Goal: Use online tool/utility: Use online tool/utility

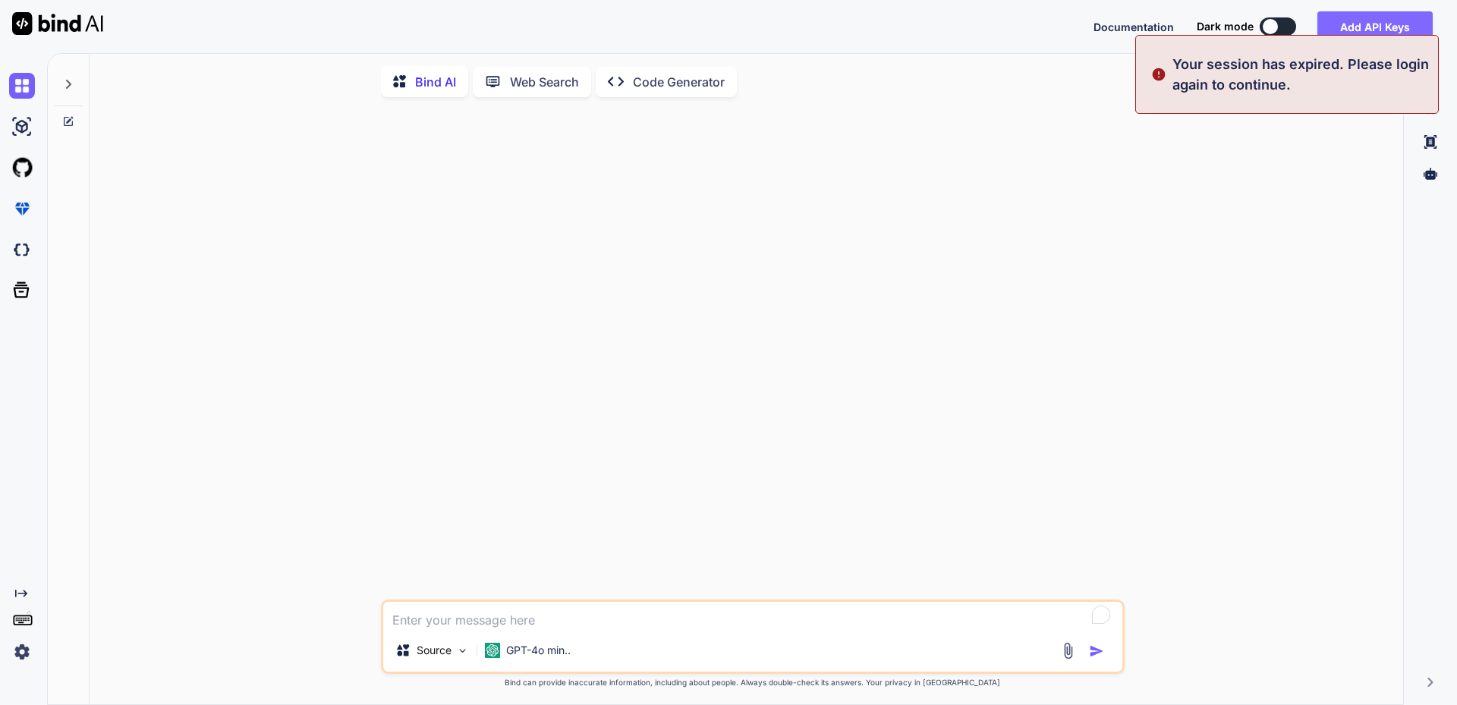
type textarea "x"
click at [1247, 18] on button "Sign in" at bounding box center [1264, 26] width 82 height 30
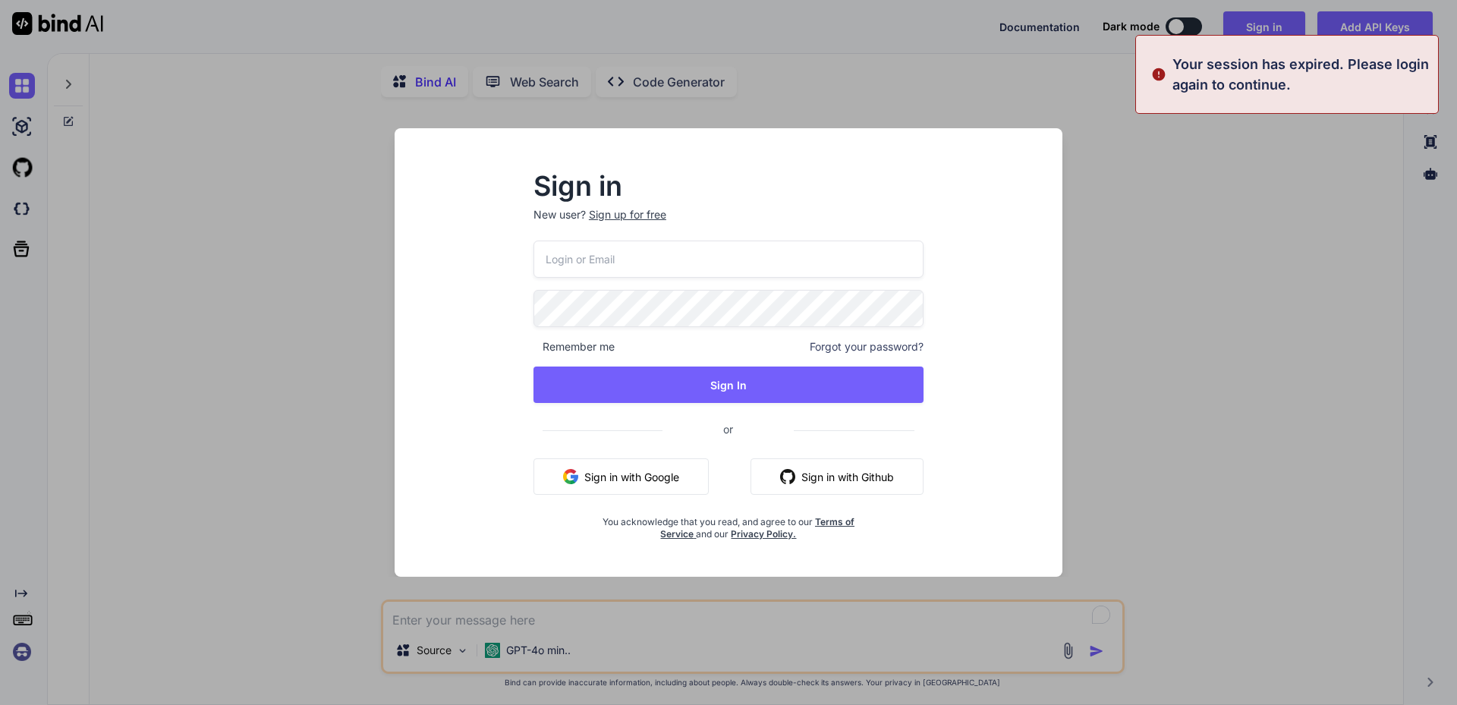
type input "[EMAIL_ADDRESS][DOMAIN_NAME]"
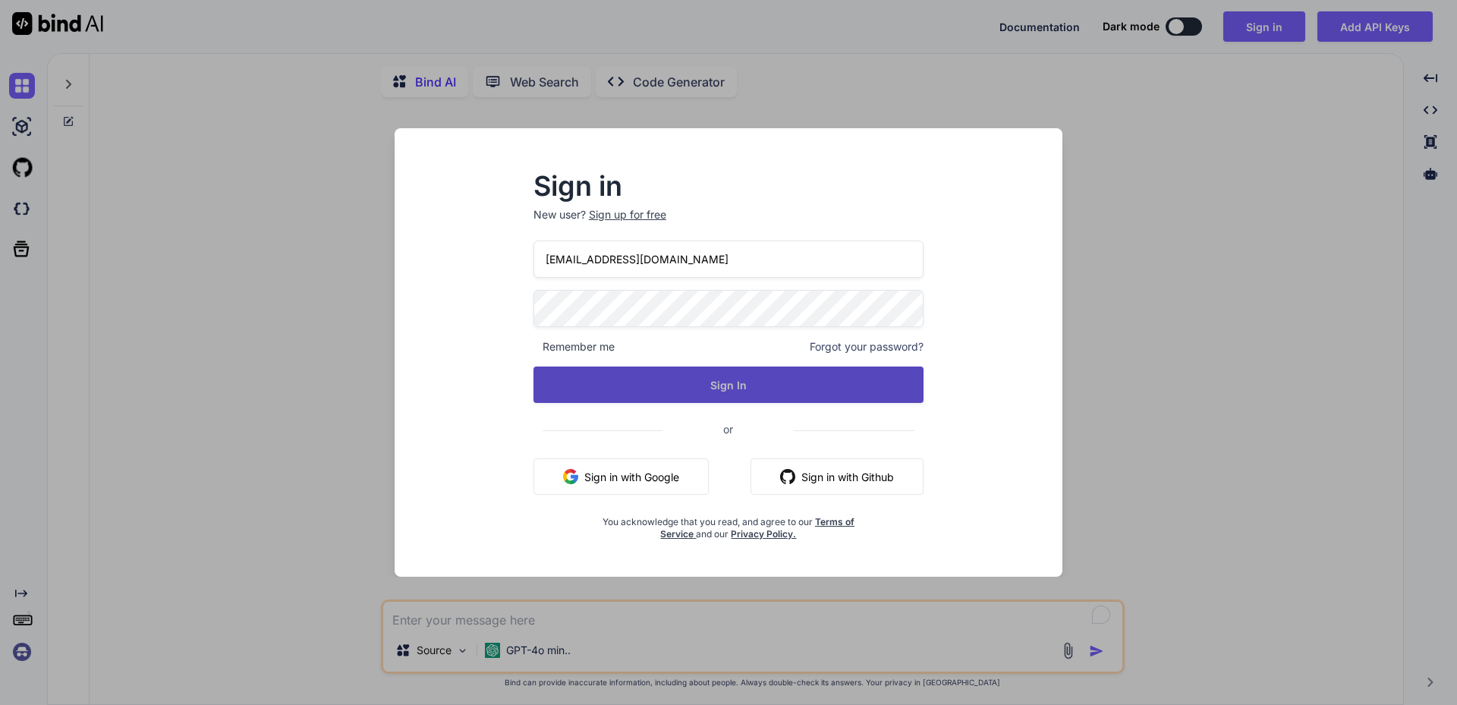
click at [630, 379] on button "Sign In" at bounding box center [729, 385] width 390 height 36
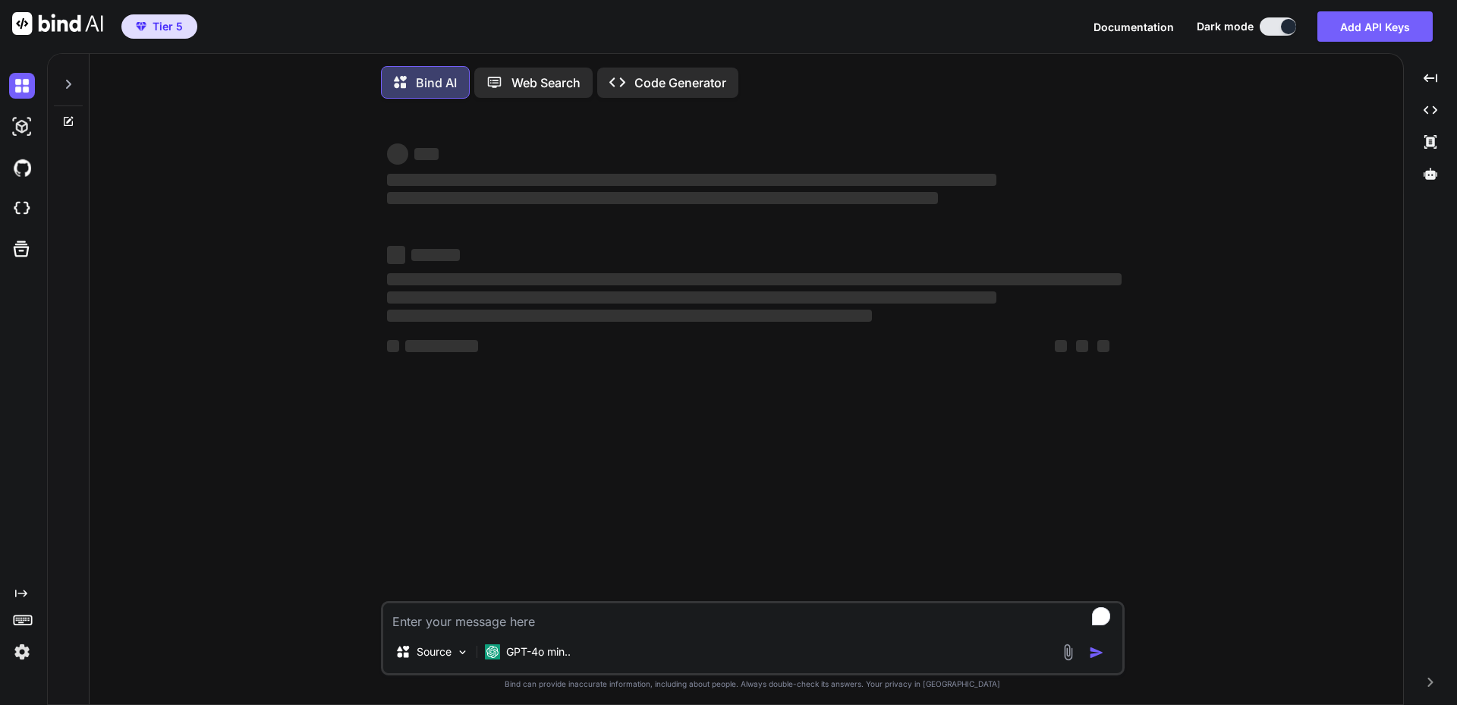
type textarea "x"
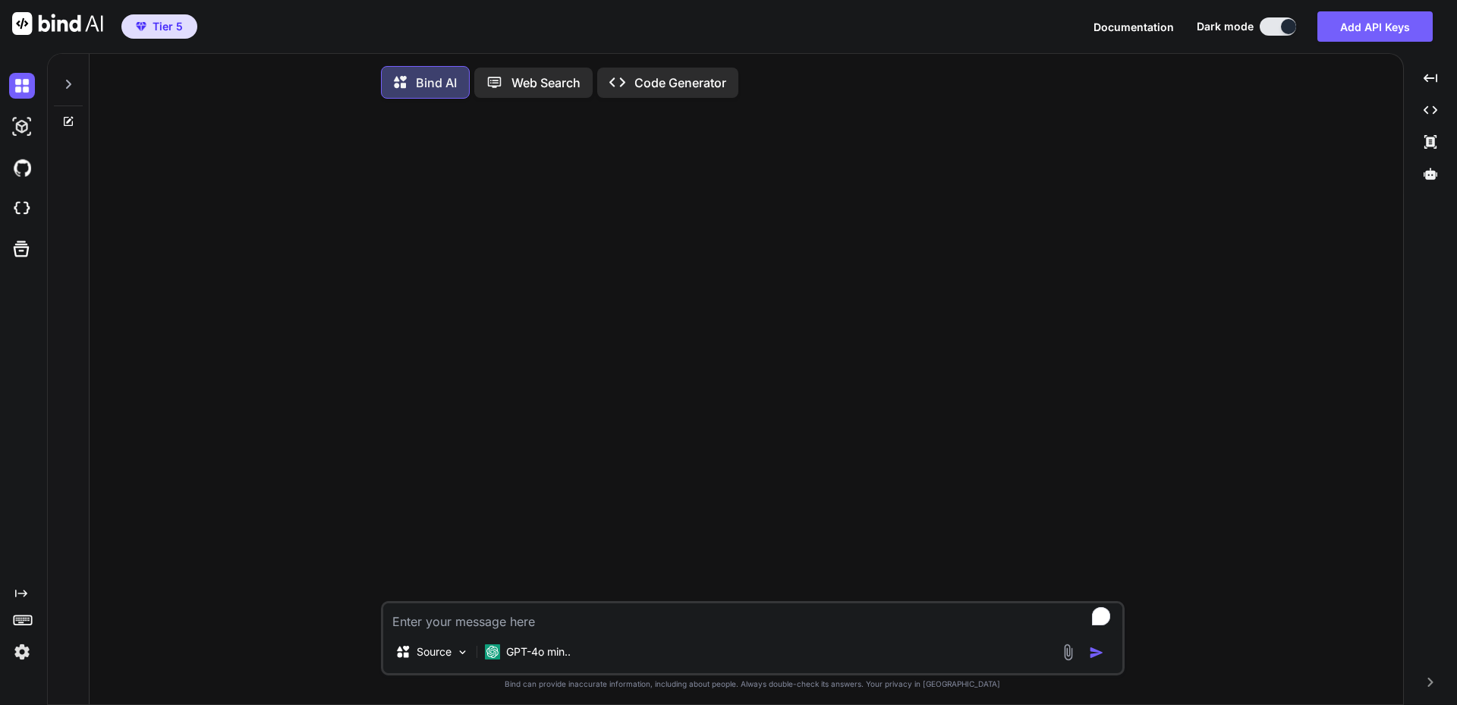
click at [524, 621] on textarea "To enrich screen reader interactions, please activate Accessibility in Grammarl…" at bounding box center [752, 616] width 739 height 27
type textarea "O"
type textarea "x"
type textarea "On"
type textarea "x"
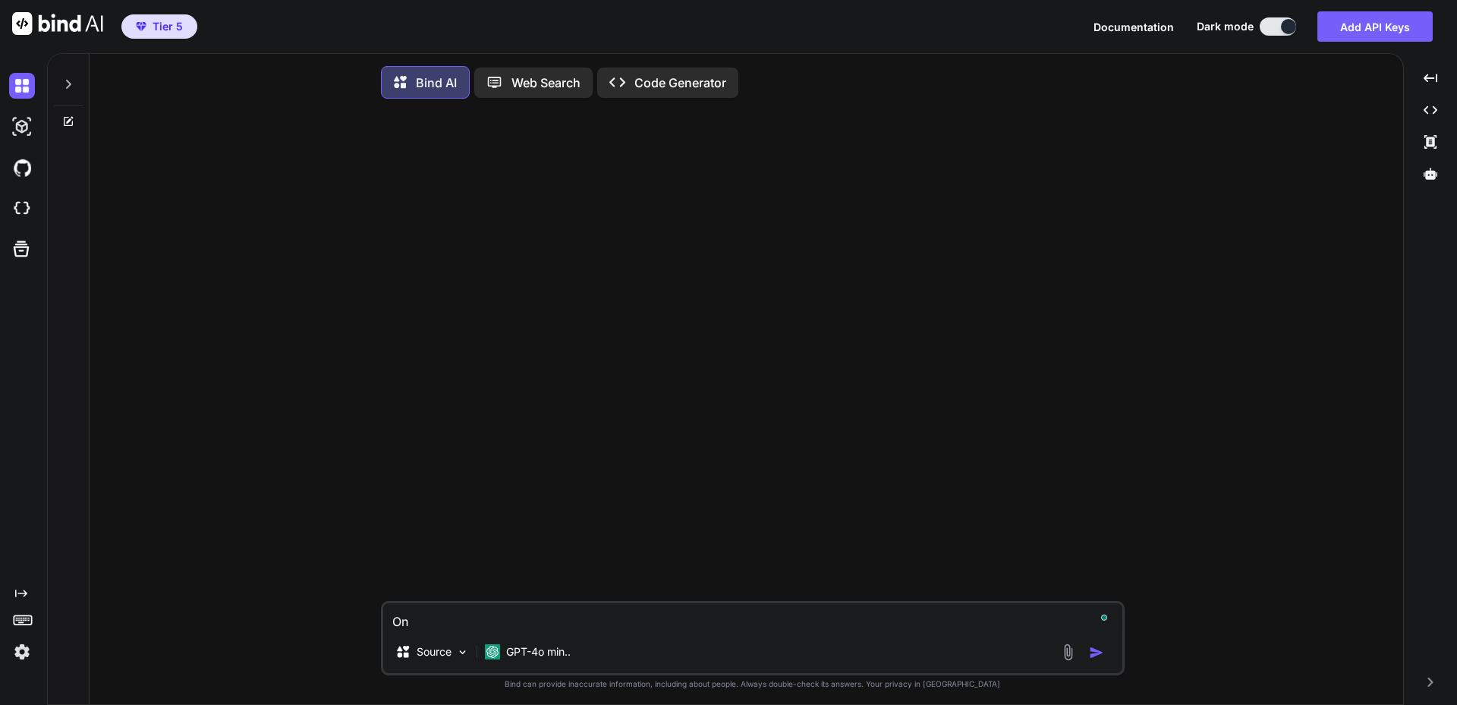
type textarea "On"
type textarea "x"
type textarea "On a"
type textarea "x"
type textarea "On a"
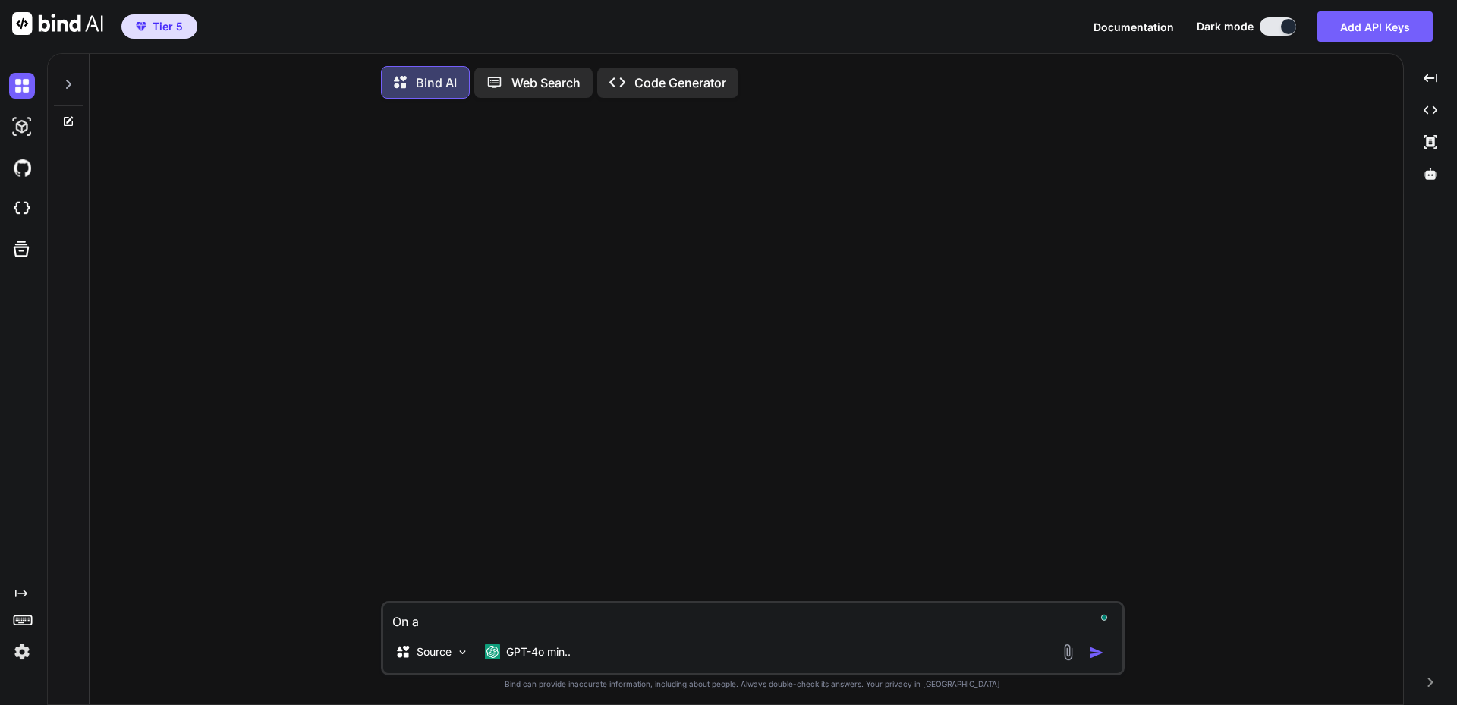
type textarea "x"
type textarea "On a d"
type textarea "x"
type textarea "On a da"
type textarea "x"
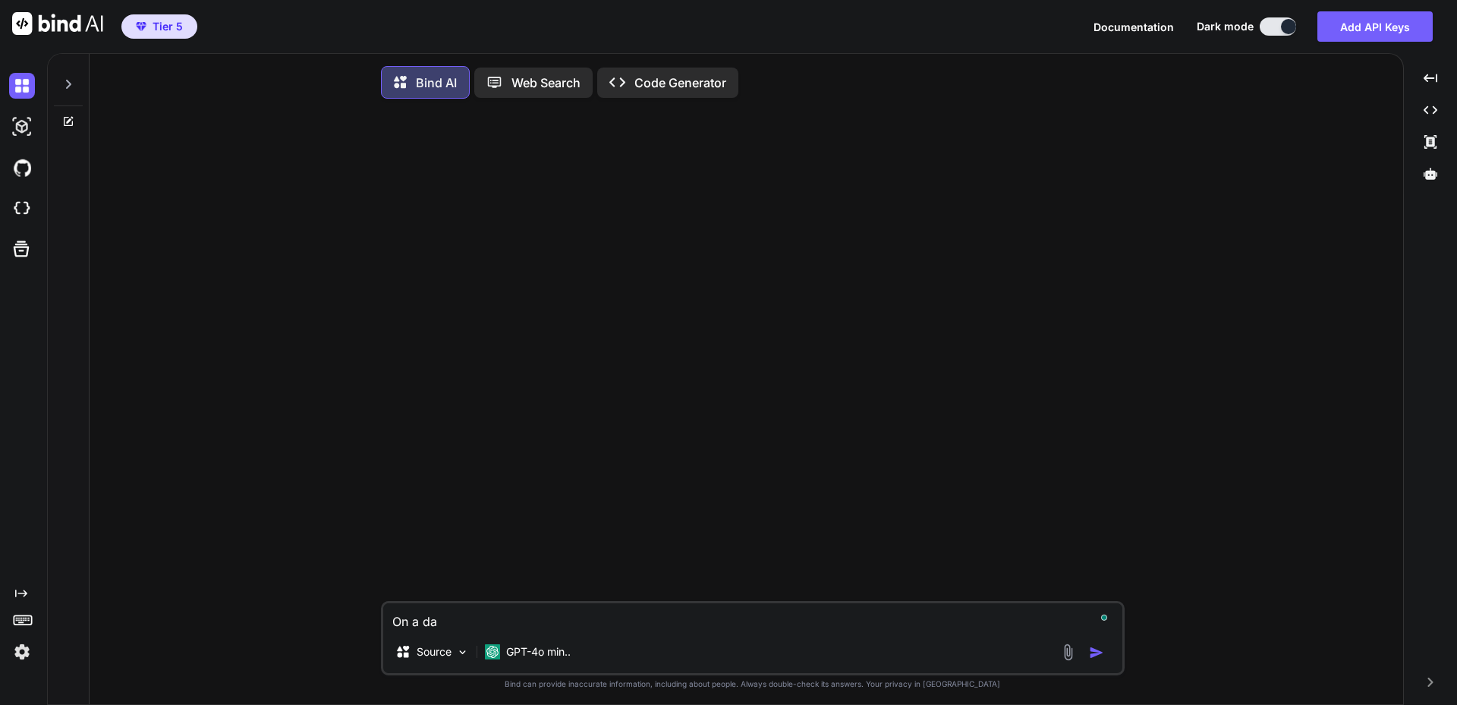
type textarea "On a dai"
type textarea "x"
type textarea "On a dail"
type textarea "x"
type textarea "On a daily"
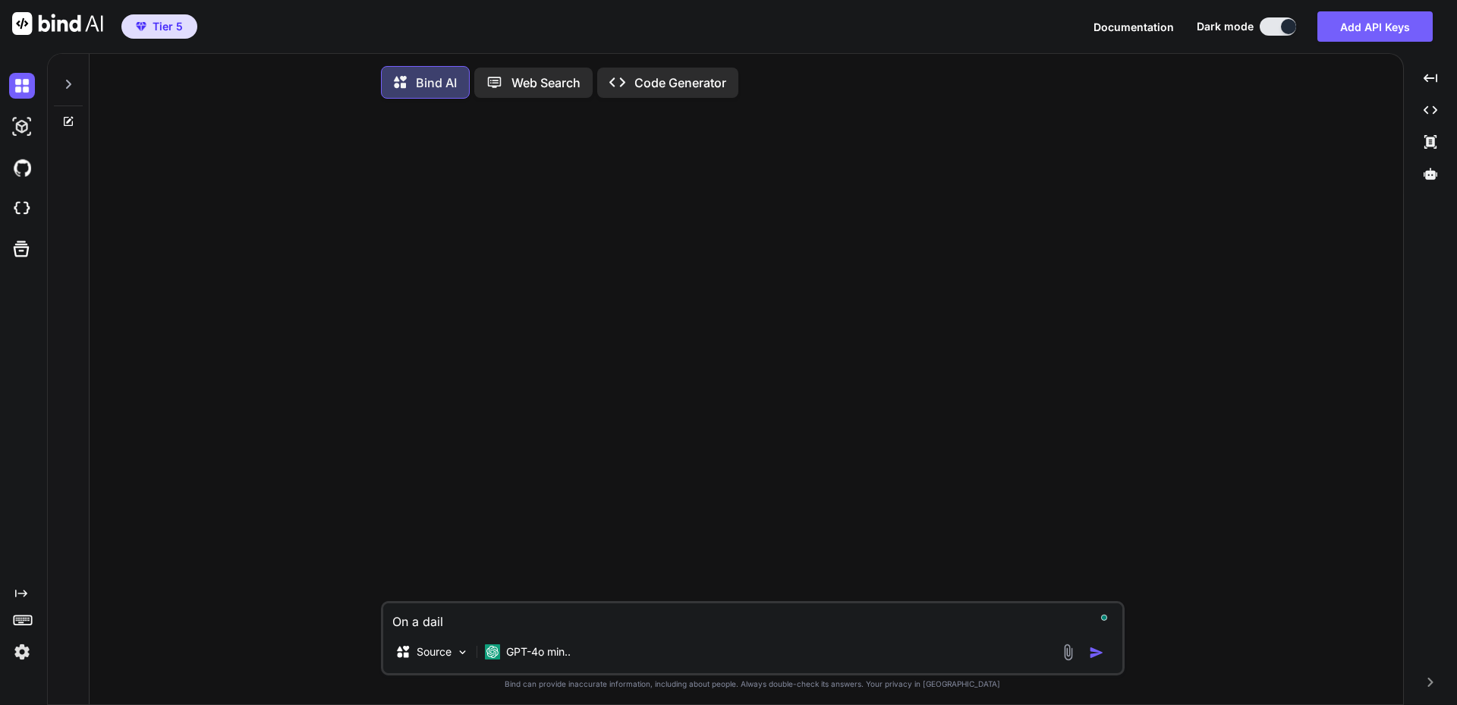
type textarea "x"
type textarea "On a daily"
type textarea "x"
type textarea "On a daily b"
type textarea "x"
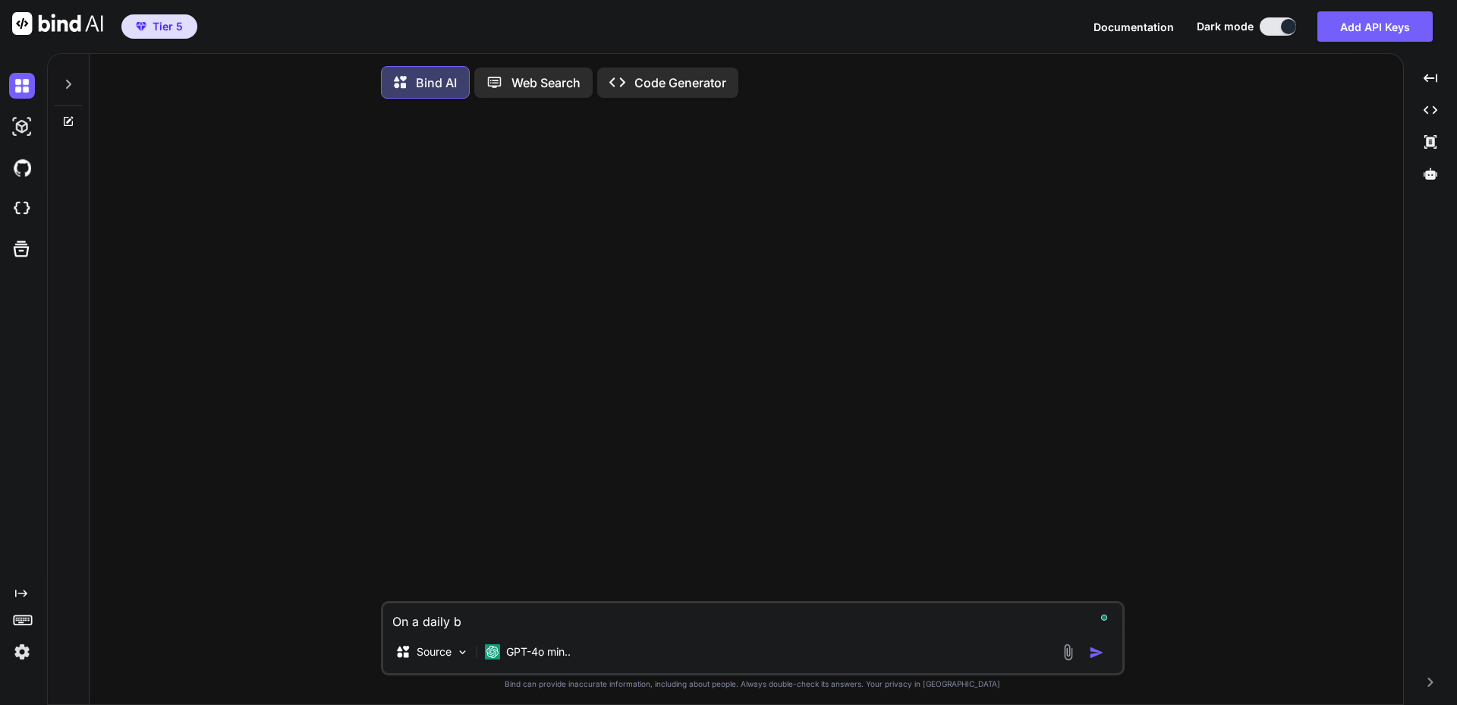
type textarea "On a daily ba"
type textarea "x"
type textarea "On a daily bas"
type textarea "x"
type textarea "On a daily basi"
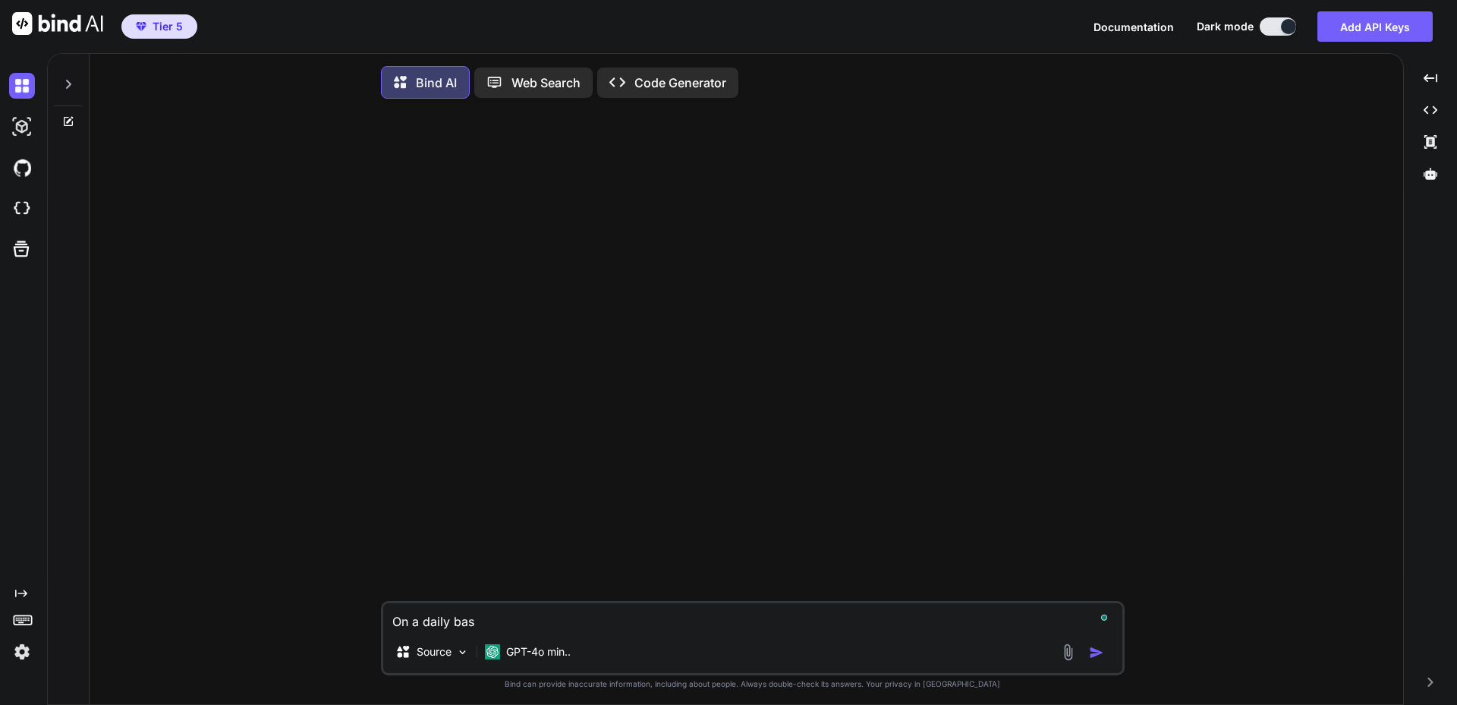
type textarea "x"
type textarea "On a daily basis"
type textarea "x"
type textarea "On a daily basis"
type textarea "x"
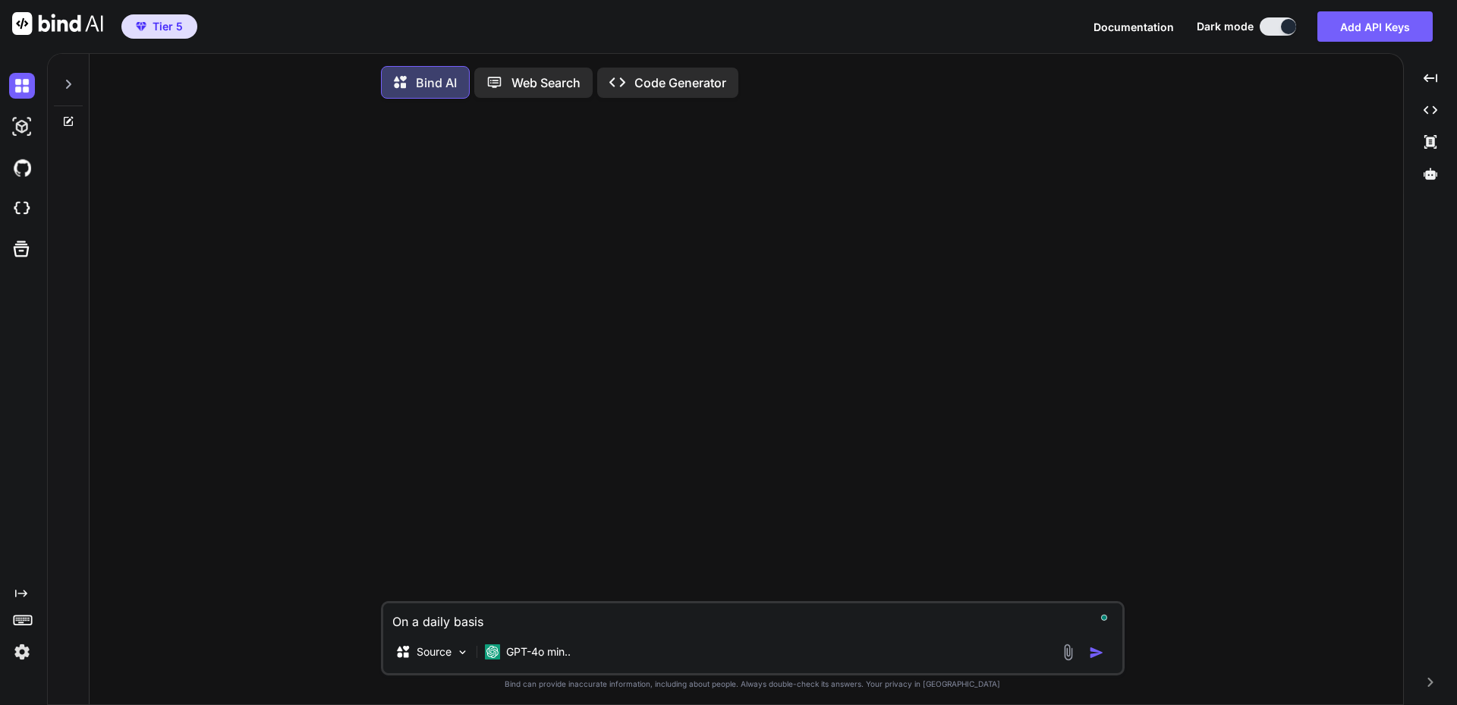
type textarea "On a daily basis I"
type textarea "x"
type textarea "On a daily basis I"
type textarea "x"
type textarea "On a daily basis I s"
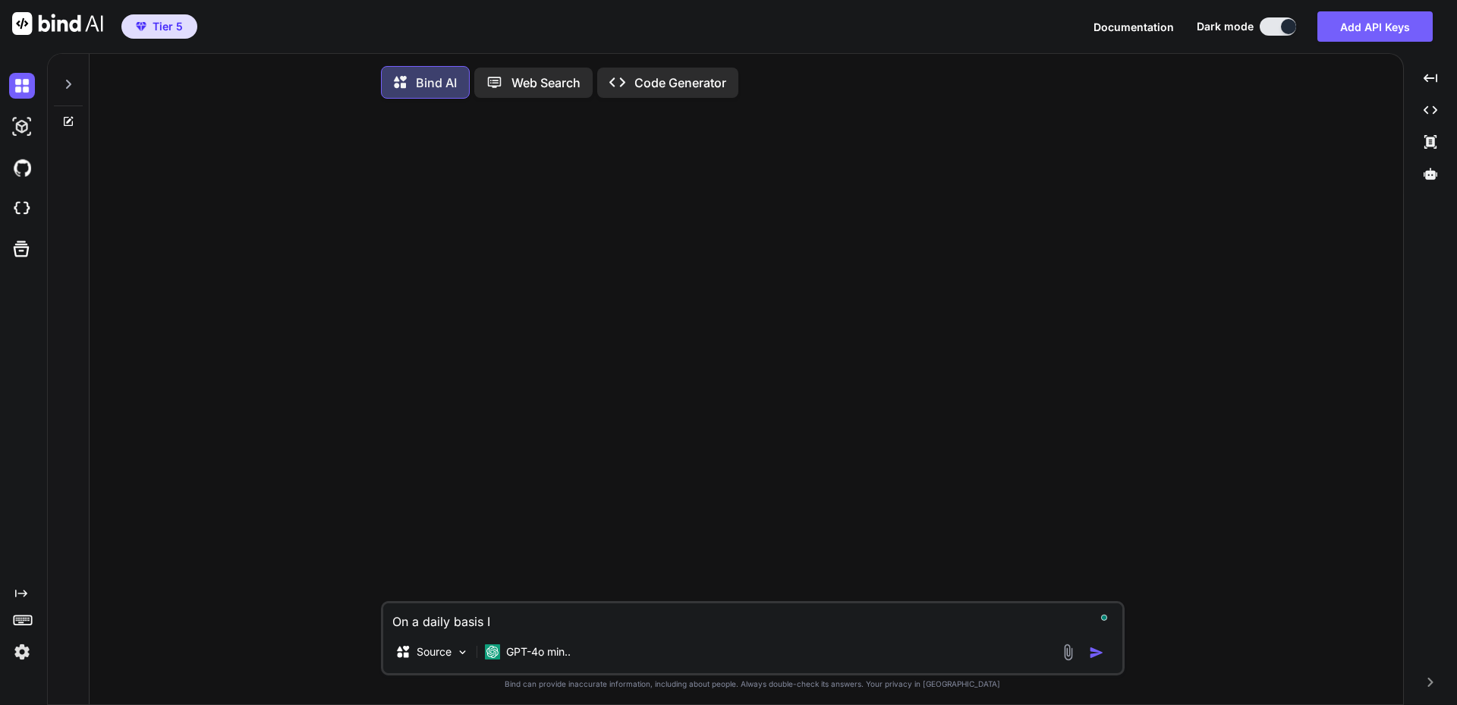
type textarea "x"
type textarea "On a daily basis I su"
type textarea "x"
type textarea "On a daily basis I sup"
type textarea "x"
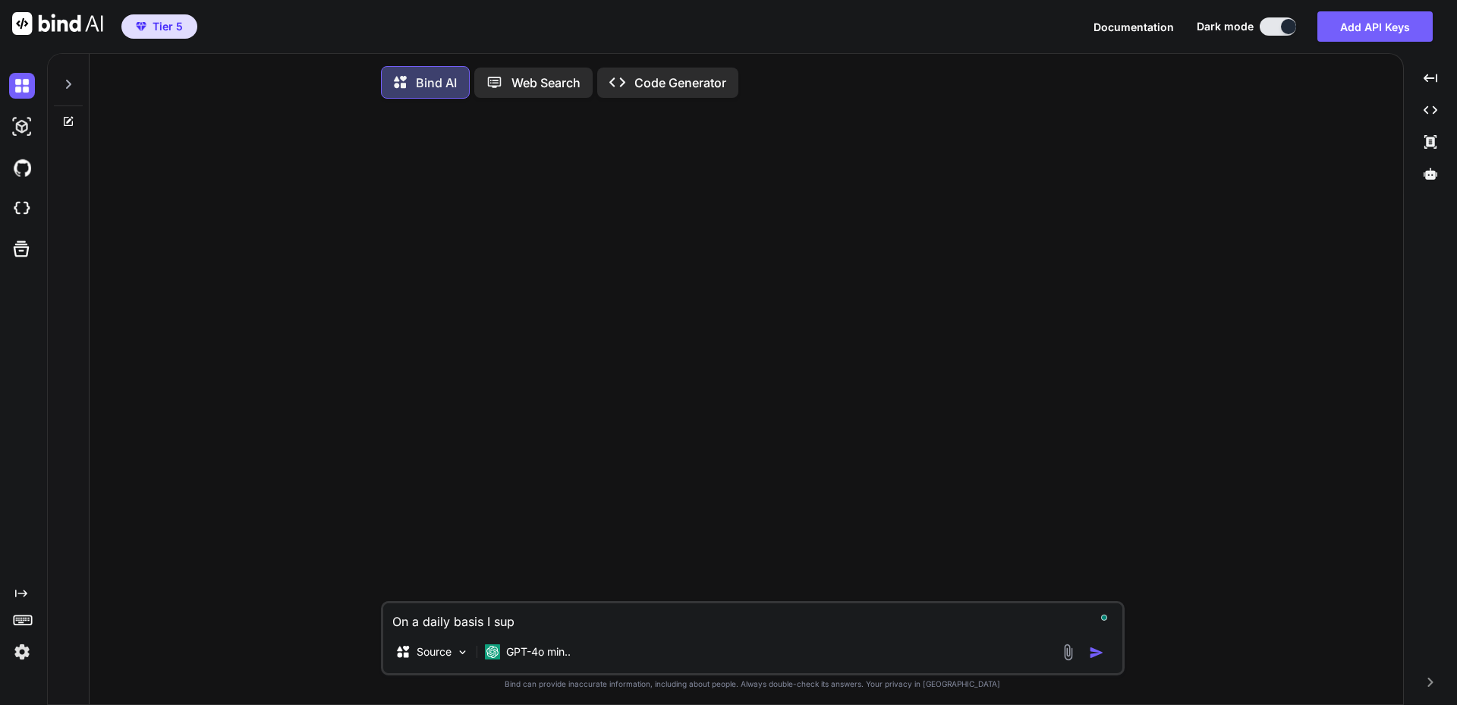
type textarea "On a daily basis I supp"
type textarea "x"
type textarea "On a daily basis I suppo"
type textarea "x"
type textarea "On a daily basis I suppor"
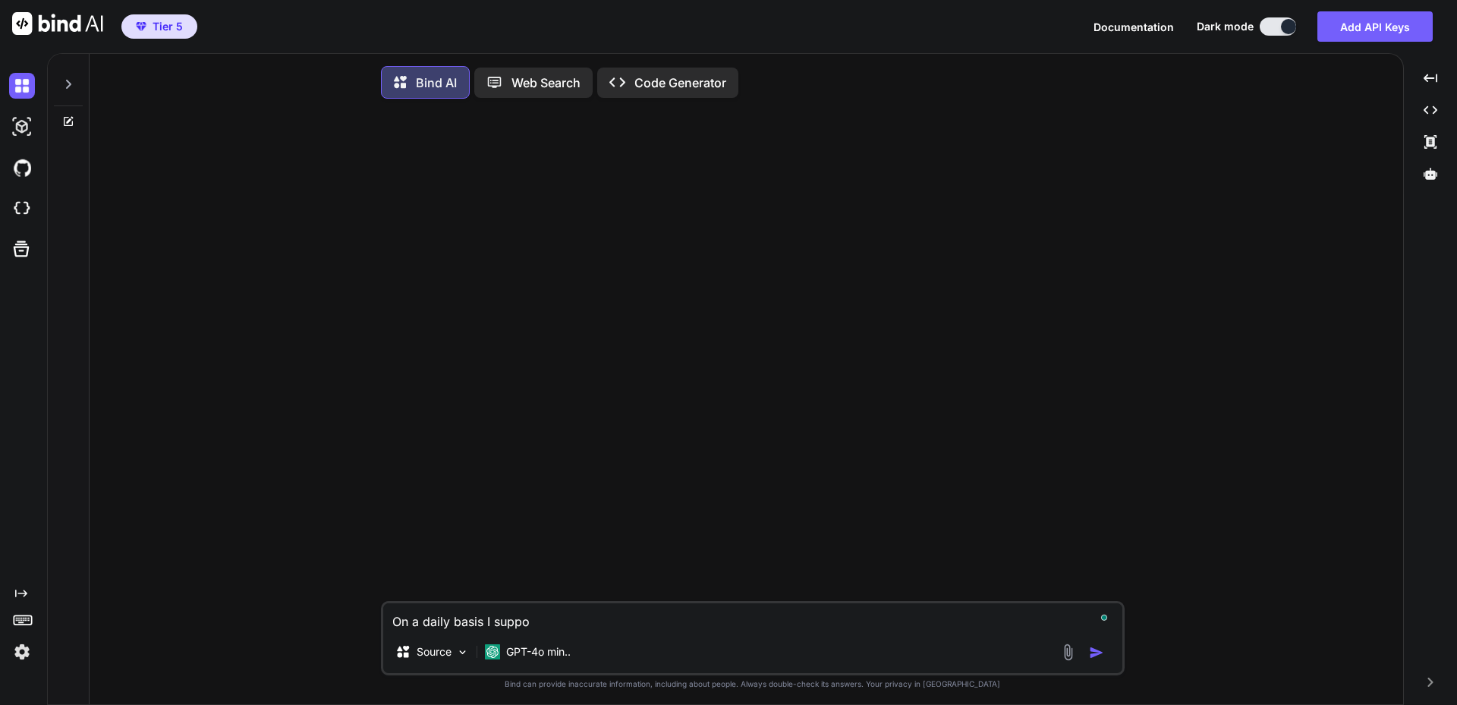
type textarea "x"
type textarea "On a daily basis I support"
type textarea "x"
type textarea "On a daily basis I support"
type textarea "x"
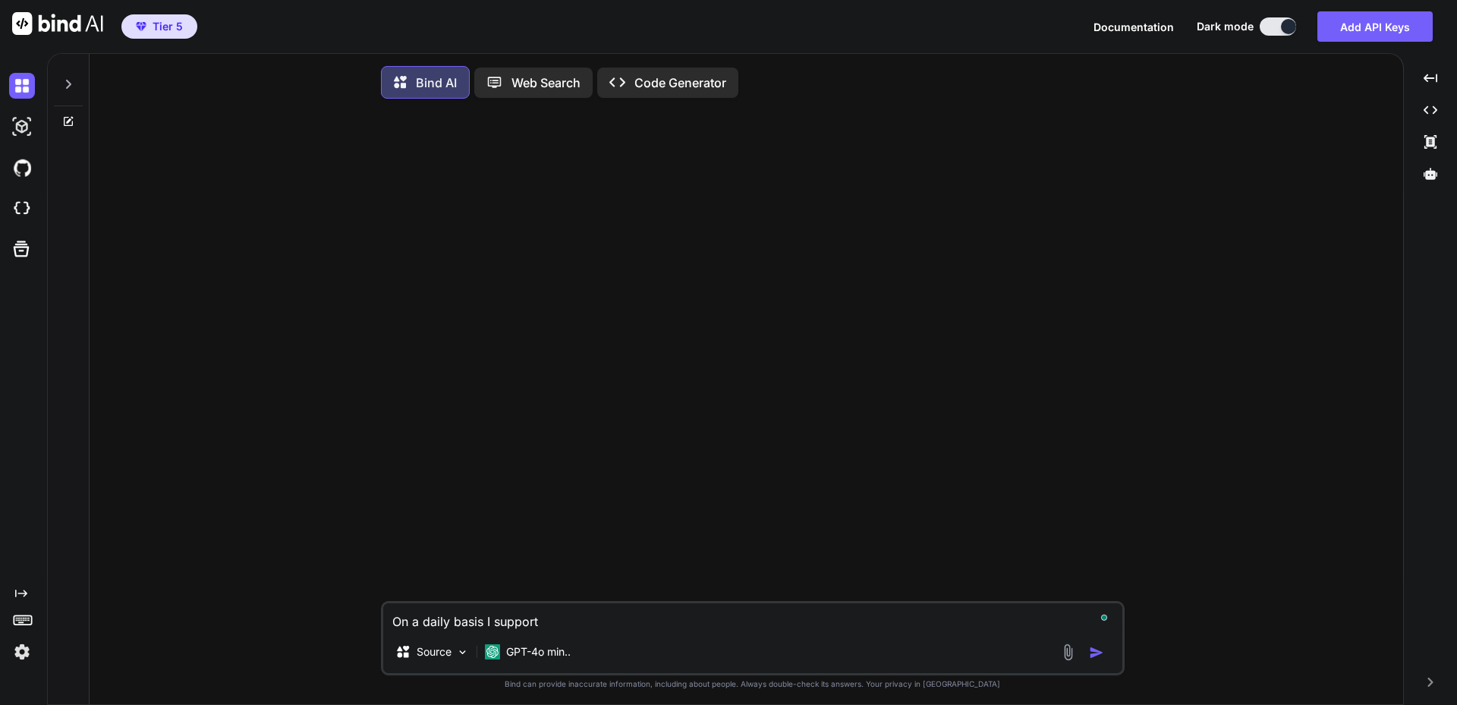
type textarea "On a daily basis I support t"
type textarea "x"
type textarea "On a daily basis I support th"
type textarea "x"
type textarea "On a daily basis I support the"
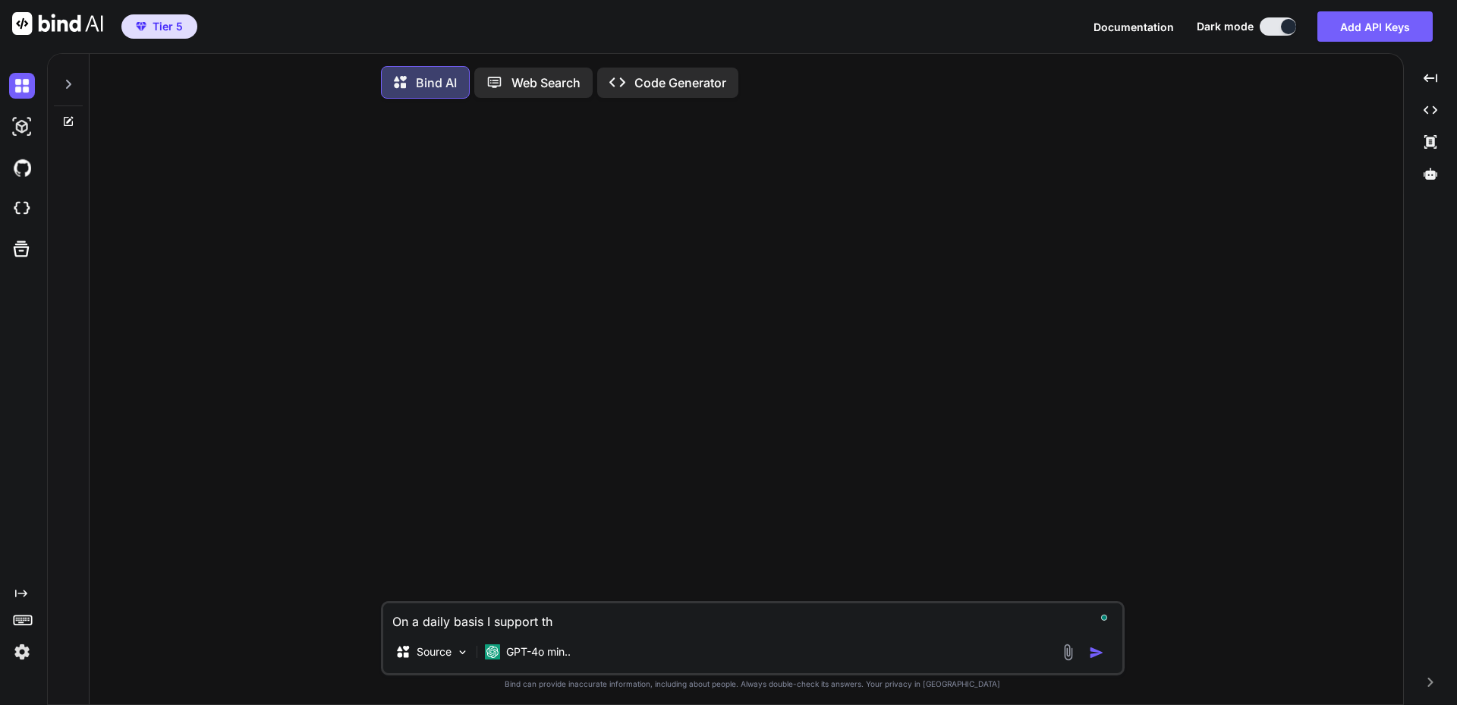
type textarea "x"
type textarea "On a daily basis I support the"
type textarea "x"
type textarea "On a daily basis I support the p"
type textarea "x"
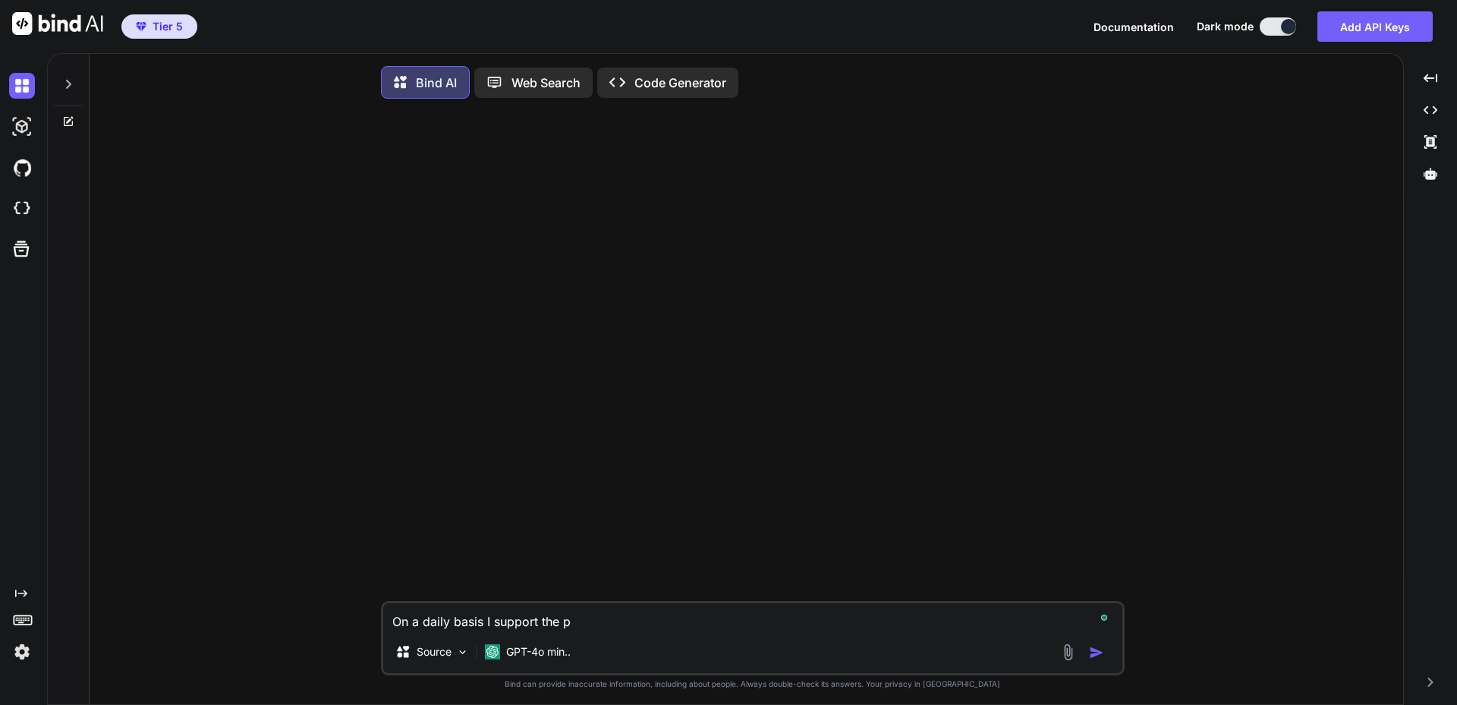
type textarea "On a daily basis I support the pi"
type textarea "x"
type textarea "On a daily basis I support the pip"
type textarea "x"
type textarea "On a daily basis I support the pipe"
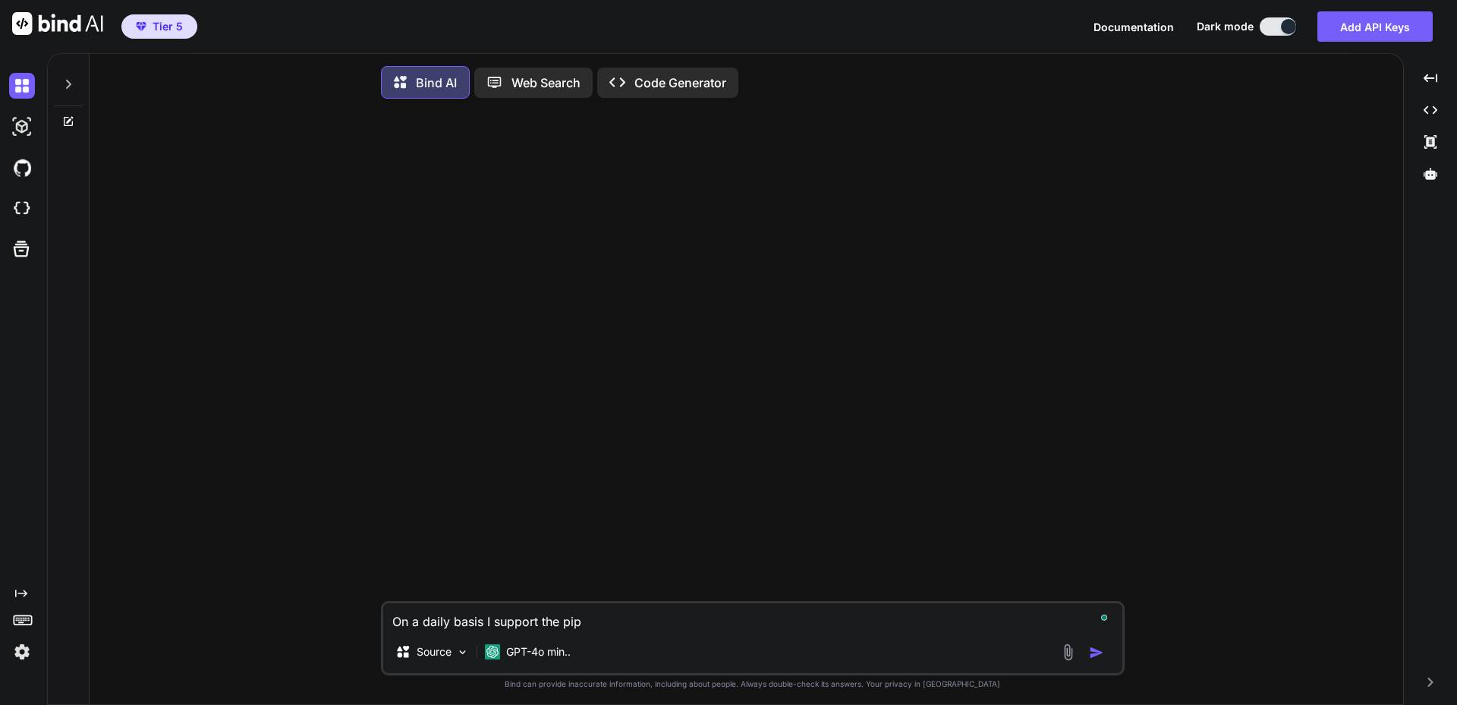
type textarea "x"
type textarea "On a daily basis I support the pipel"
type textarea "x"
type textarea "On a daily basis I support the pipeli"
type textarea "x"
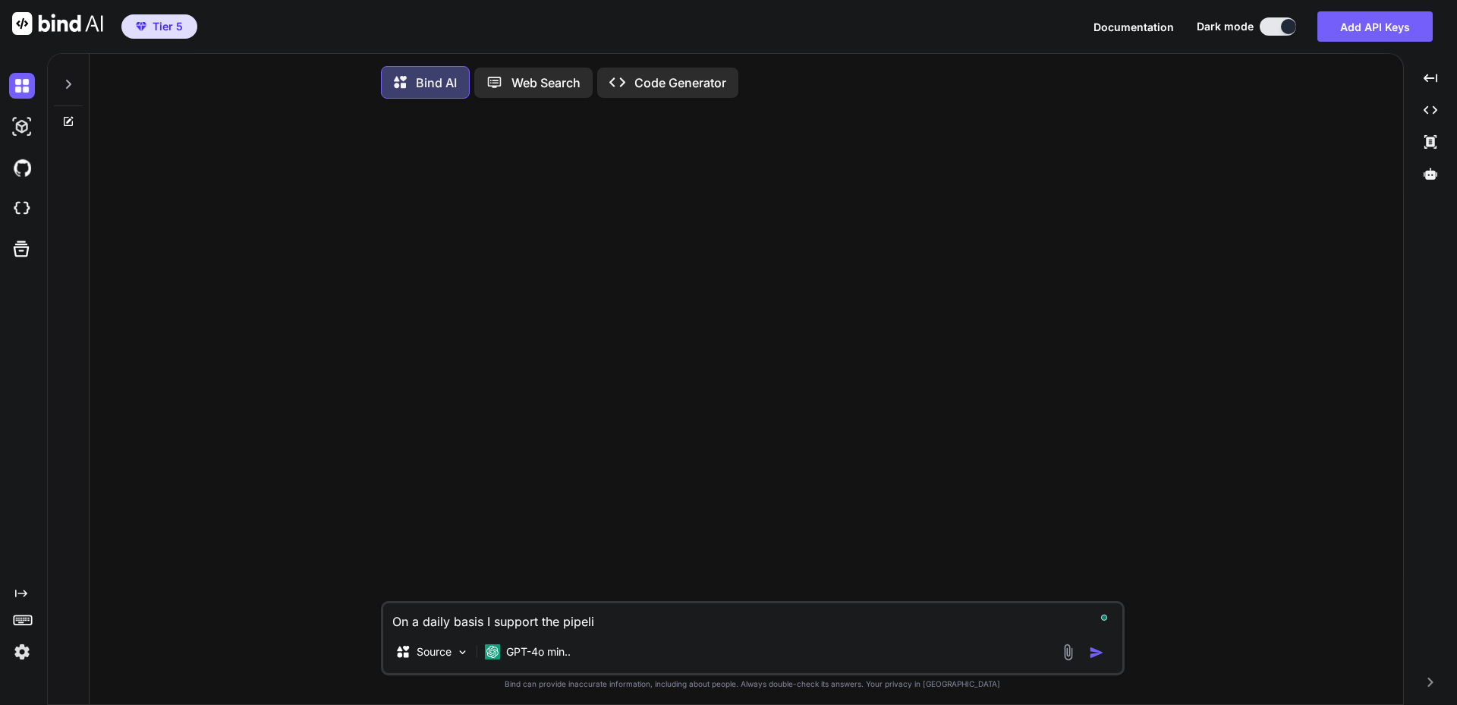
type textarea "On a daily basis I support the pipelin"
type textarea "x"
type textarea "On a daily basis I support the pipeline"
type textarea "x"
type textarea "On a daily basis I support the pipeline"
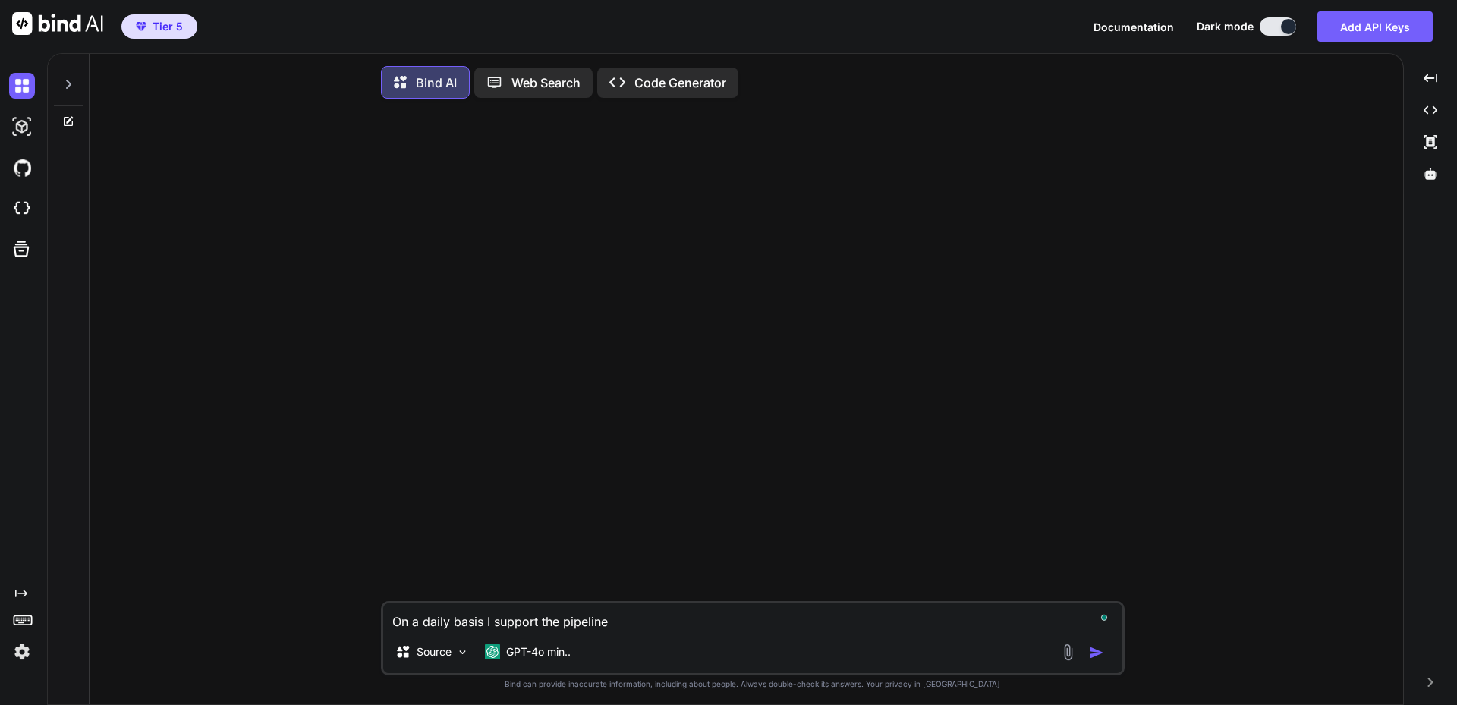
type textarea "x"
type textarea "On a daily basis I support the pipeline b"
type textarea "x"
type textarea "On a daily basis I support the pipeline by"
type textarea "x"
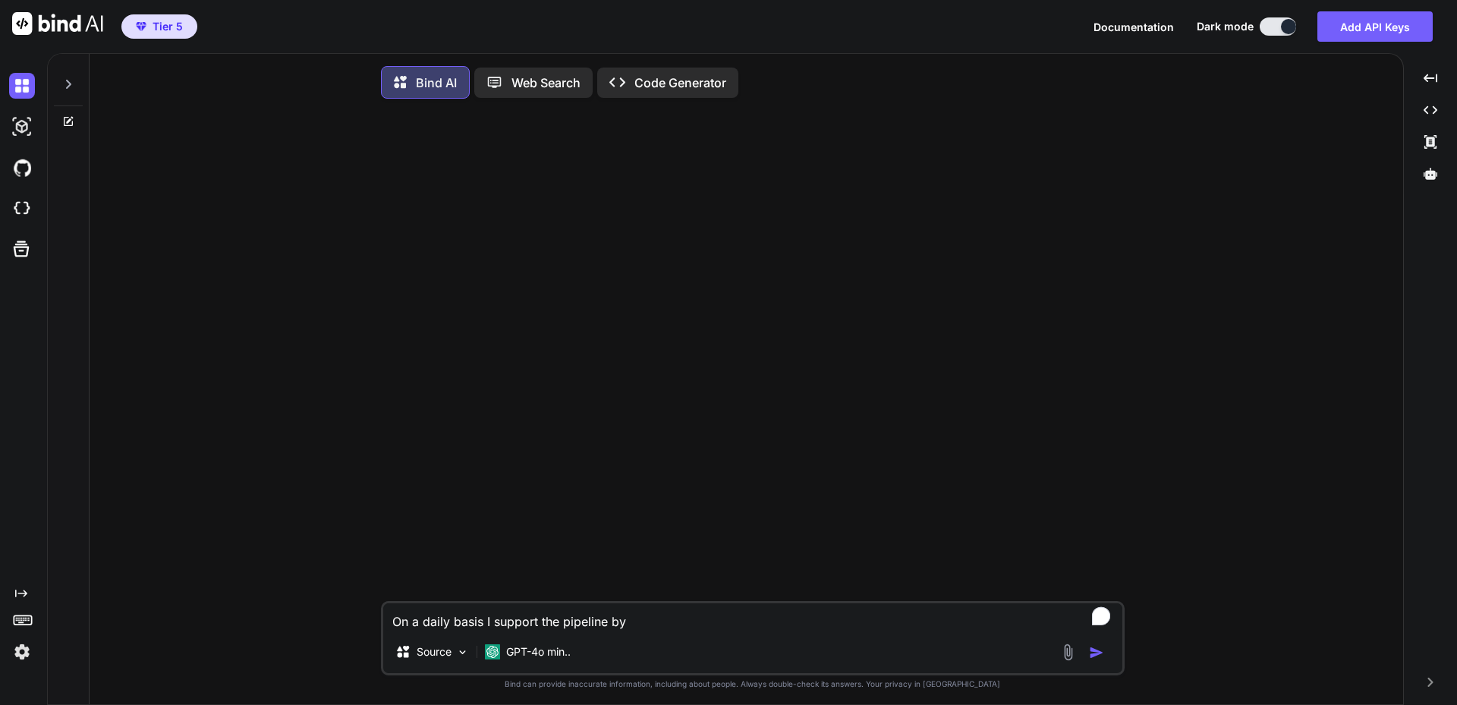
type textarea "On a daily basis I support the pipeline by"
type textarea "x"
type textarea "On a daily basis I support the pipeline by c"
type textarea "x"
type textarea "On a daily basis I support the pipeline by co"
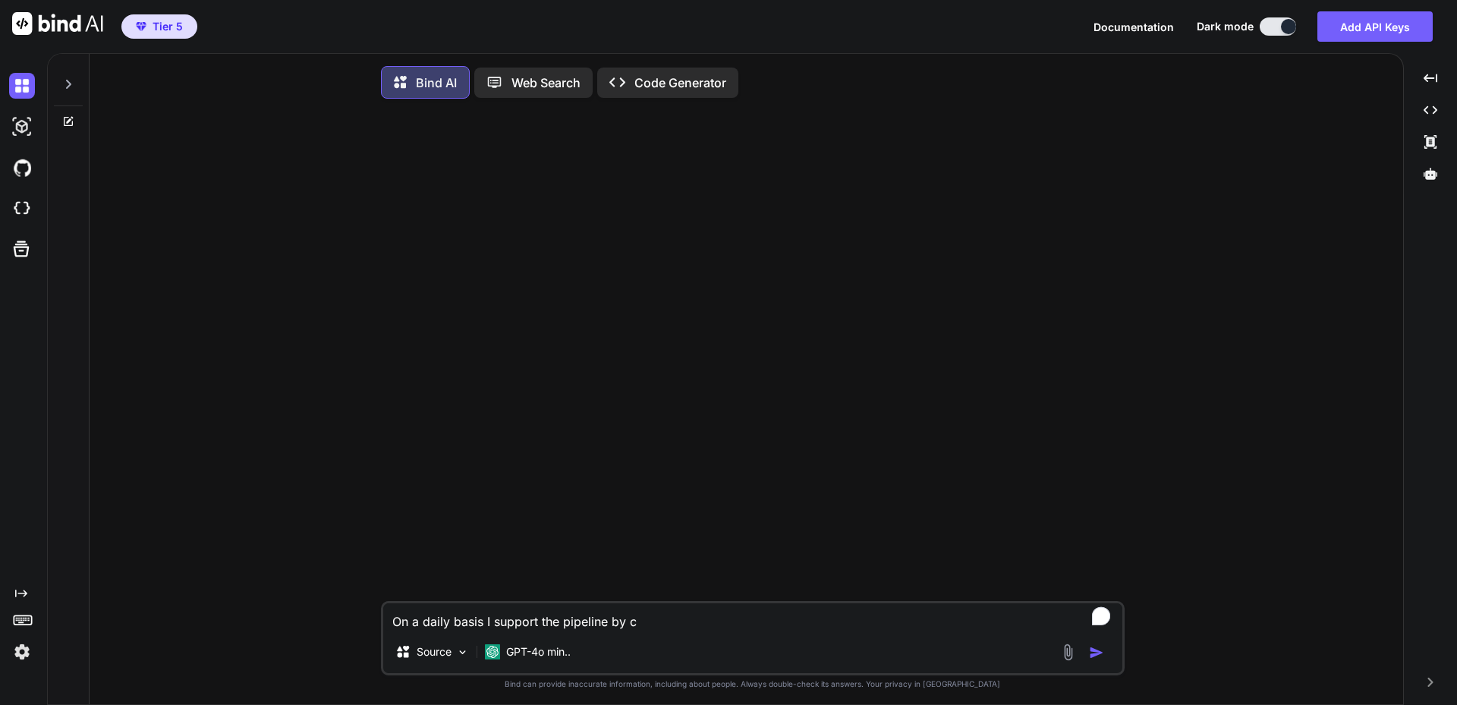
type textarea "x"
type textarea "On a daily basis I support the pipeline by com"
type textarea "x"
type textarea "On a daily basis I support the pipeline by comp"
type textarea "x"
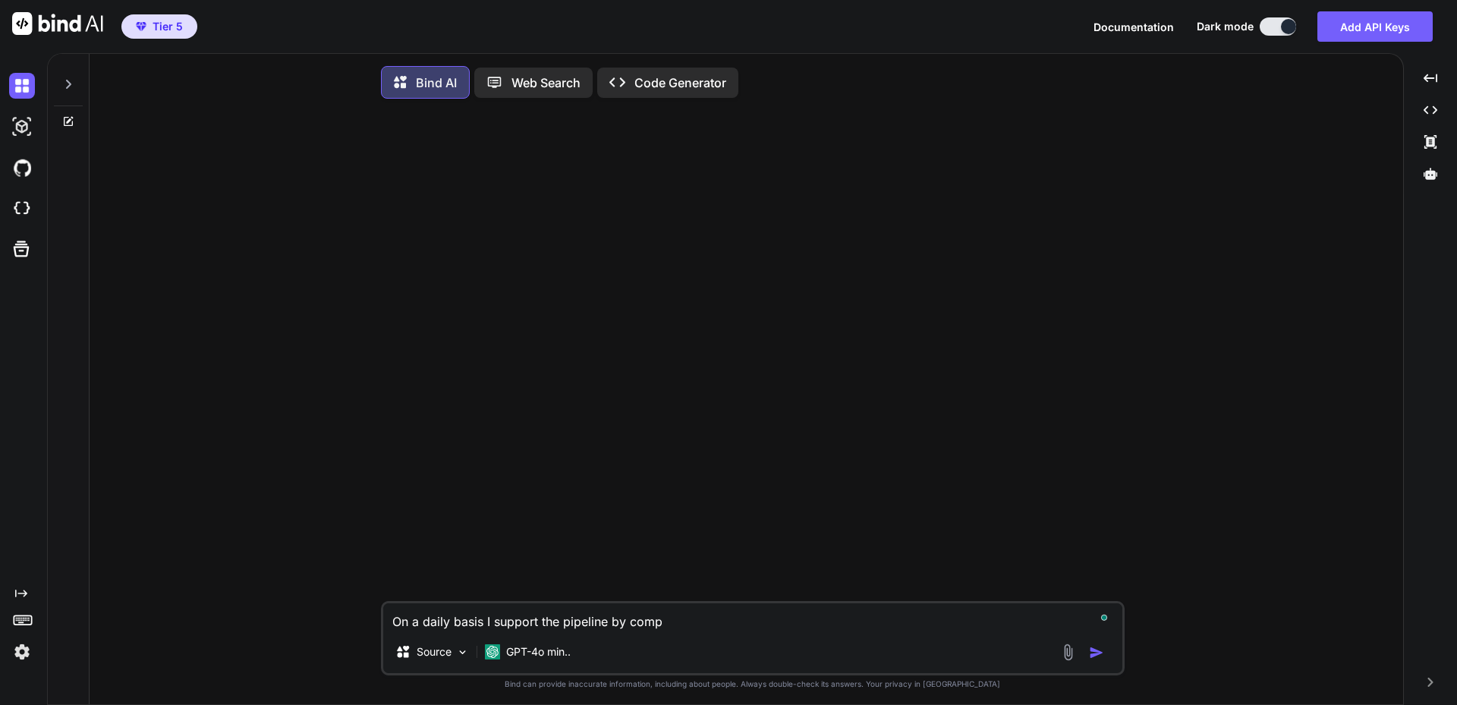
type textarea "On a daily basis I support the pipeline by compl"
type textarea "x"
type textarea "On a daily basis I support the pipeline by comple"
type textarea "x"
type textarea "On a daily basis I support the pipeline by complet"
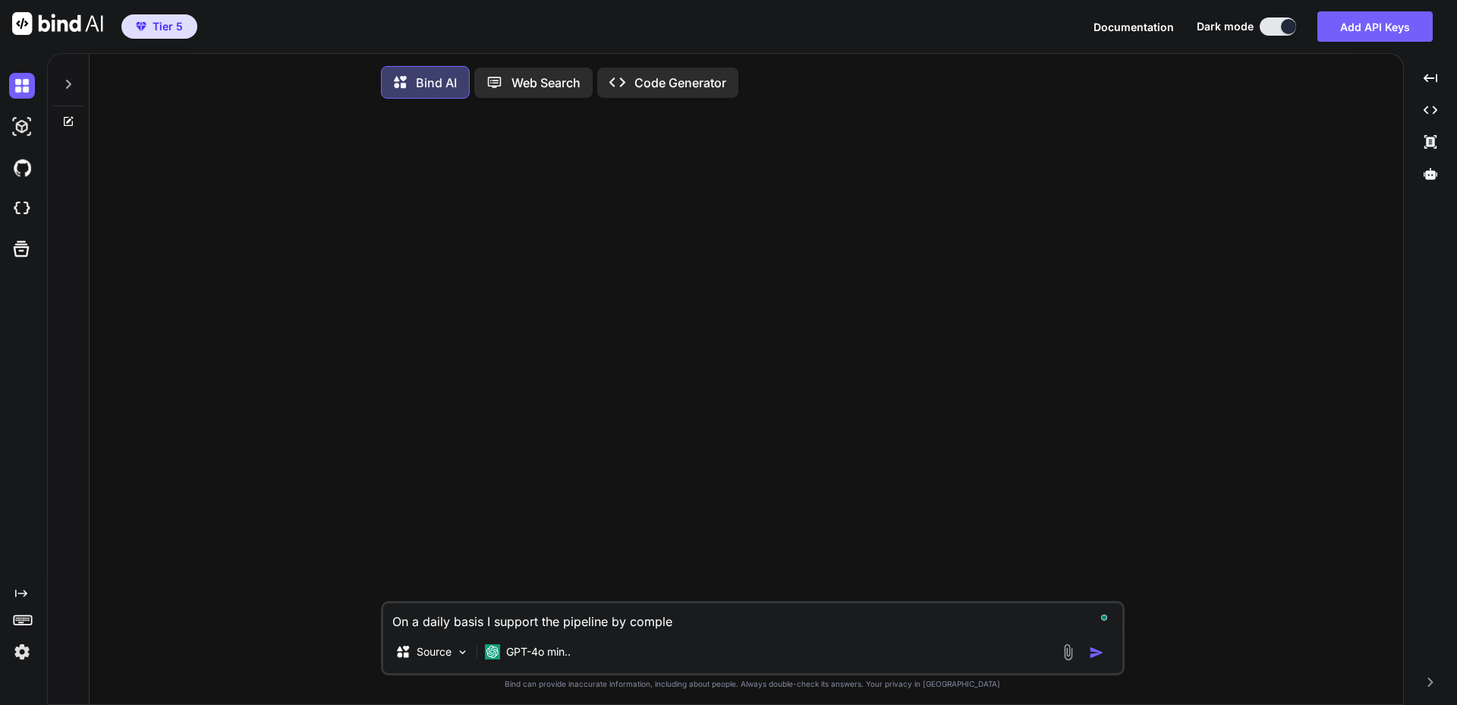
type textarea "x"
type textarea "On a daily basis I support the pipeline by complete"
type textarea "x"
type textarea "On a daily basis I support the pipeline by complet"
type textarea "x"
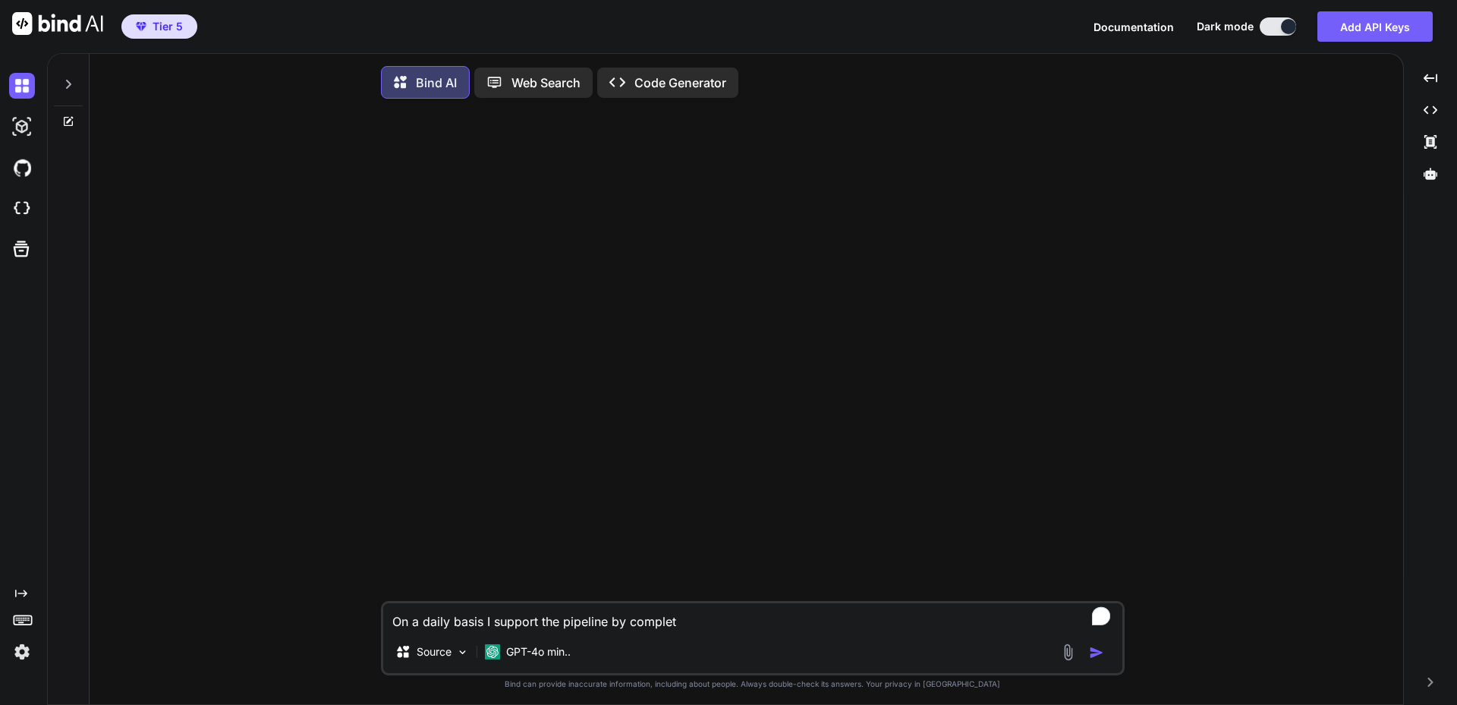
type textarea "On a daily basis I support the pipeline by completi"
type textarea "x"
type textarea "On a daily basis I support the pipeline by completin"
type textarea "x"
type textarea "On a daily basis I support the pipeline by completing"
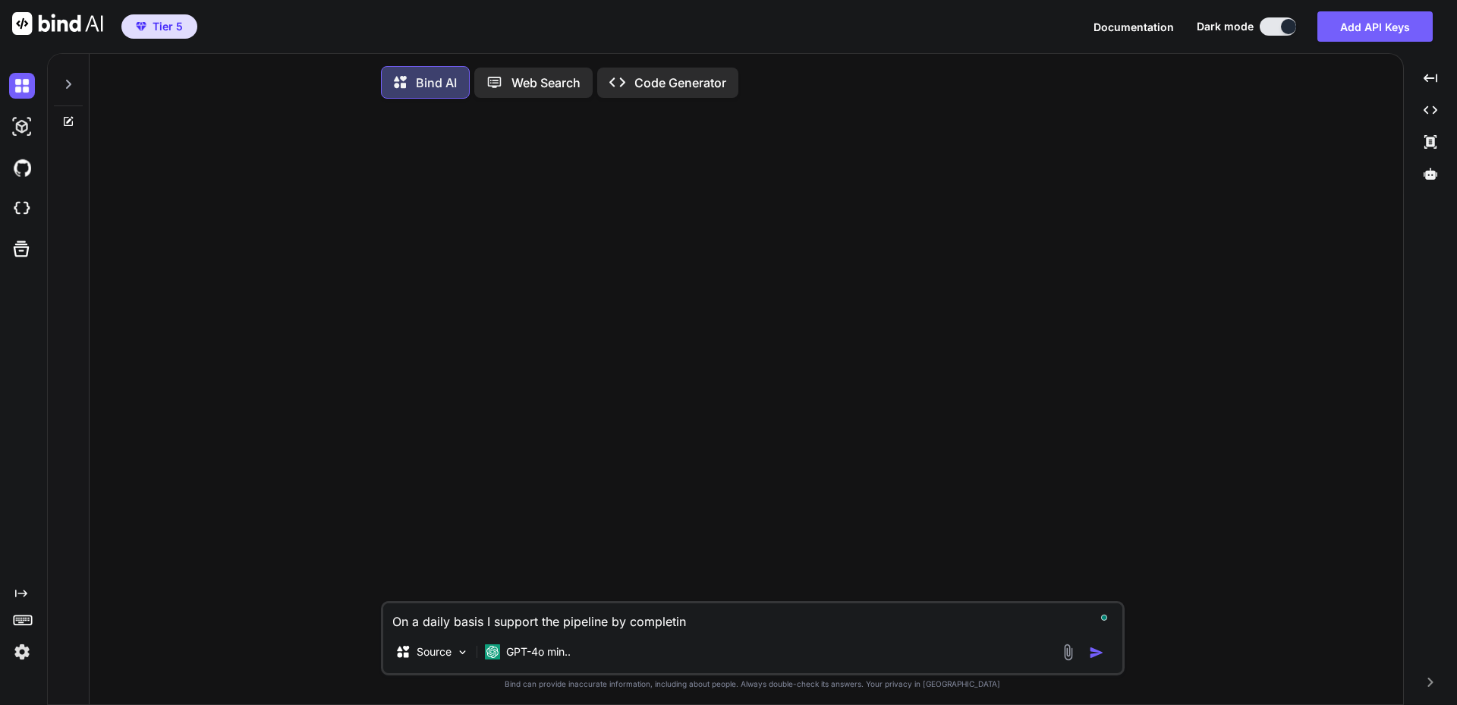
type textarea "x"
type textarea "On a daily basis I support the pipeline by completing"
type textarea "x"
type textarea "On a daily basis I support the pipeline by completing t"
type textarea "x"
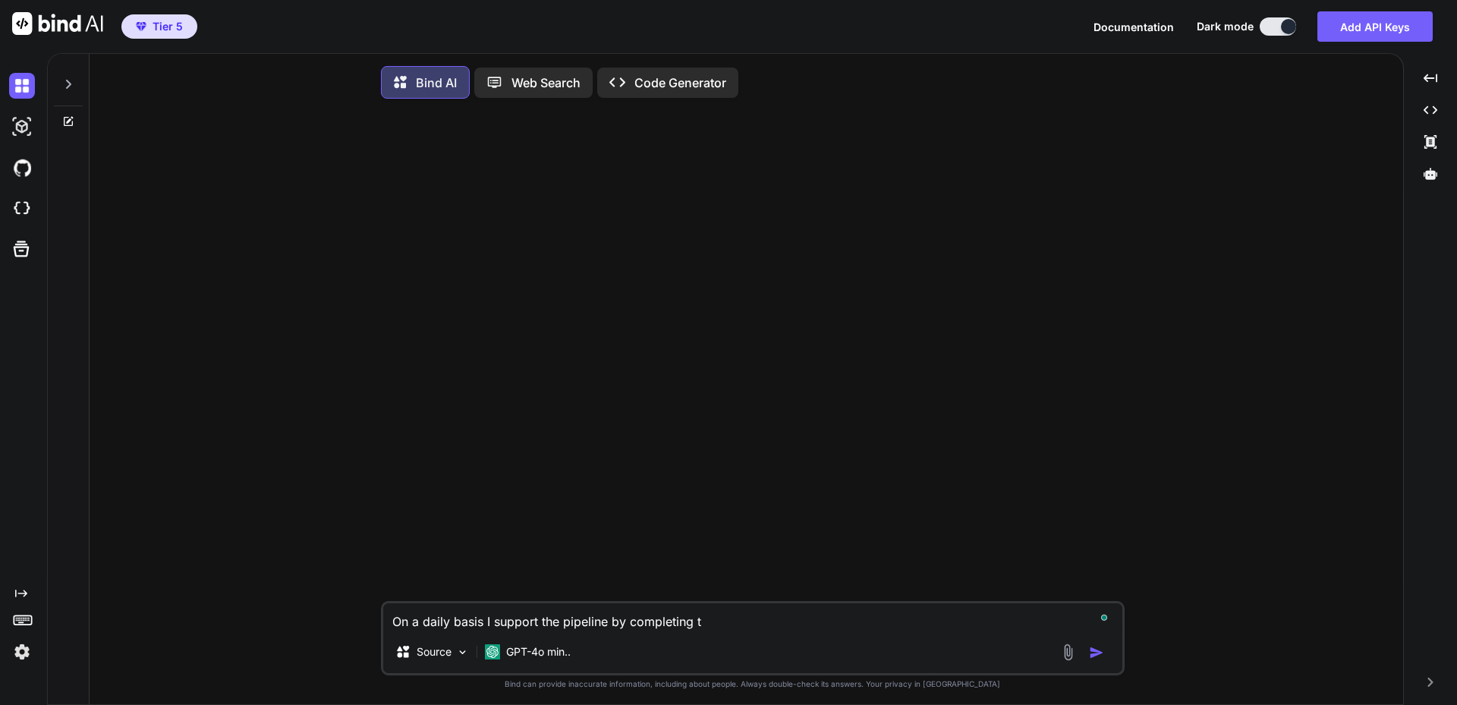
type textarea "On a daily basis I support the pipeline by completing th"
type textarea "x"
type textarea "On a daily basis I support the pipeline by completing the"
type textarea "x"
type textarea "On a daily basis I support the pipeline by completing the"
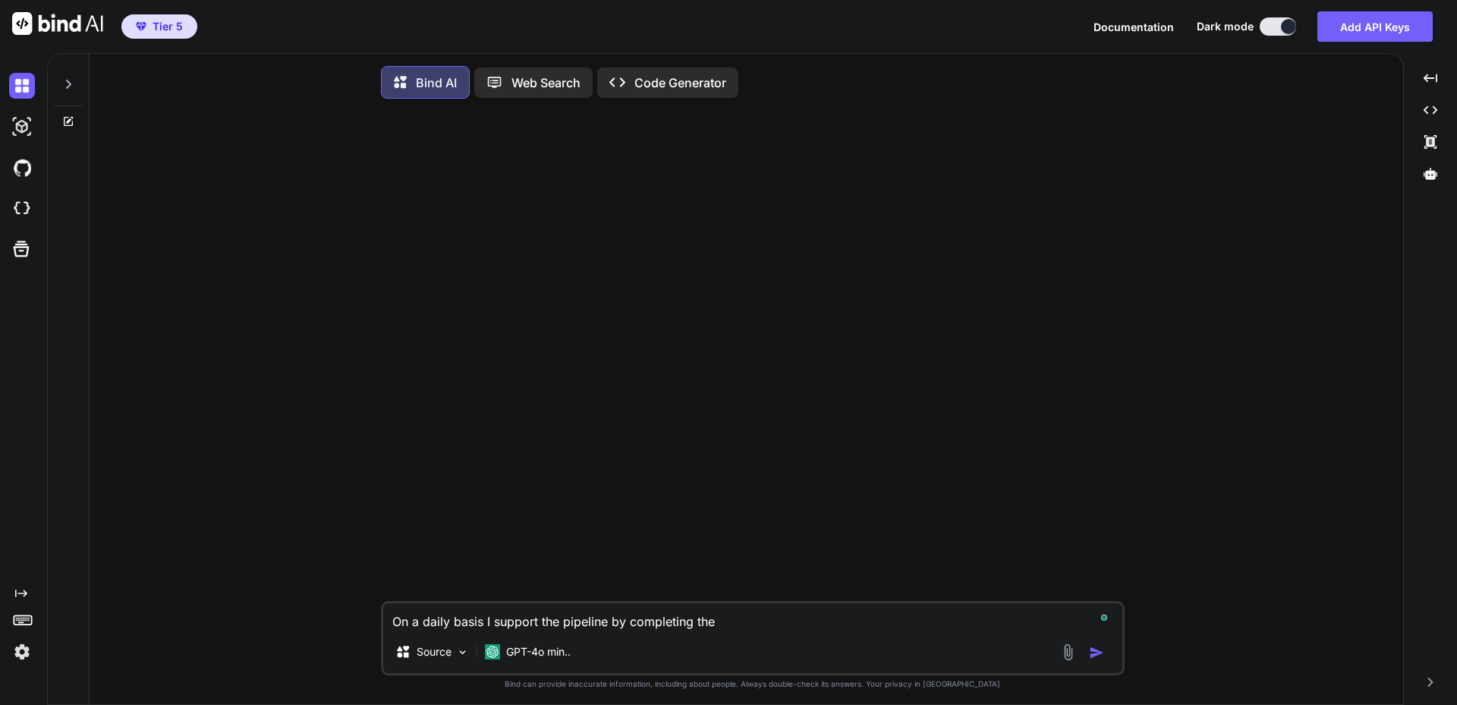
type textarea "x"
type textarea "On a daily basis I support the pipeline by completing the n"
type textarea "x"
type textarea "On a daily basis I support the pipeline by completing the ne"
type textarea "x"
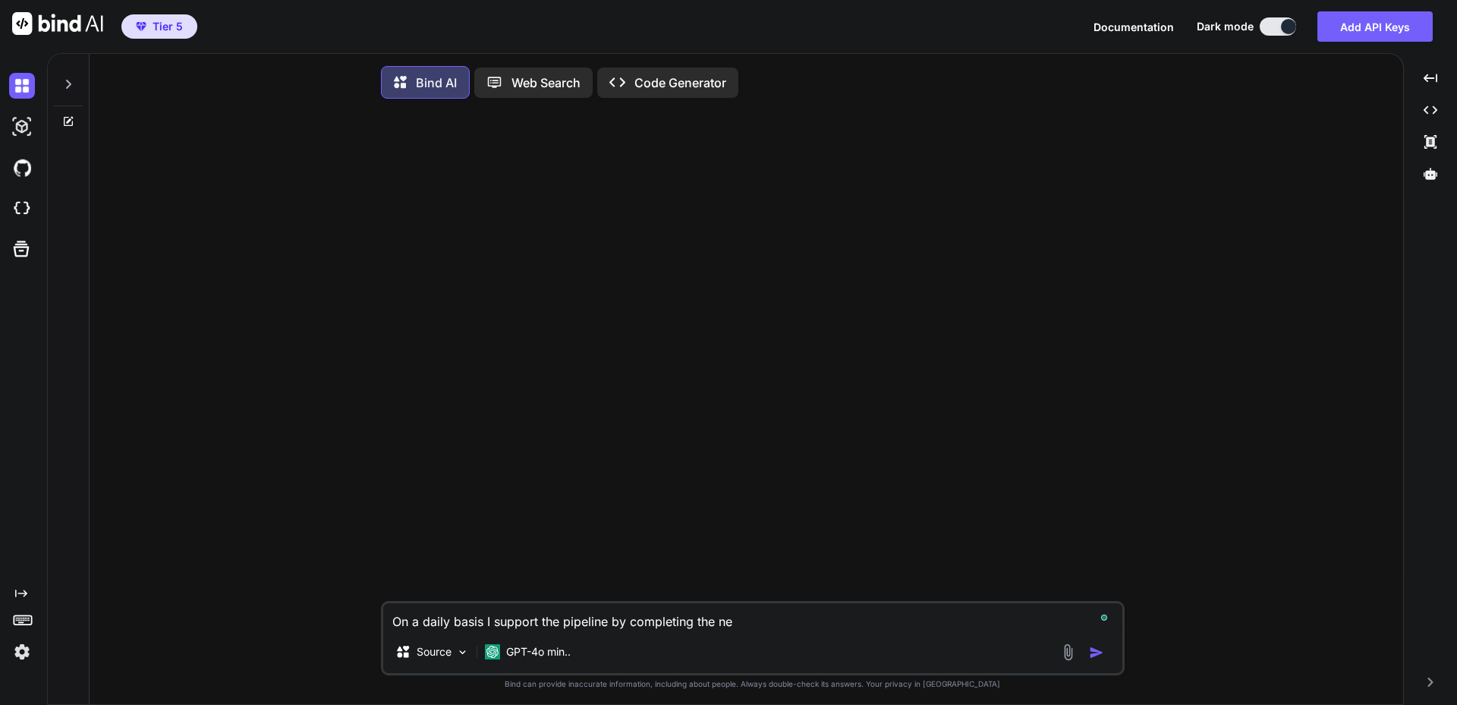
type textarea "On a daily basis I support the pipeline by completing the nec"
type textarea "x"
type textarea "On a daily basis I support the pipeline by completing the nece"
type textarea "x"
type textarea "On a daily basis I support the pipeline by completing the neces"
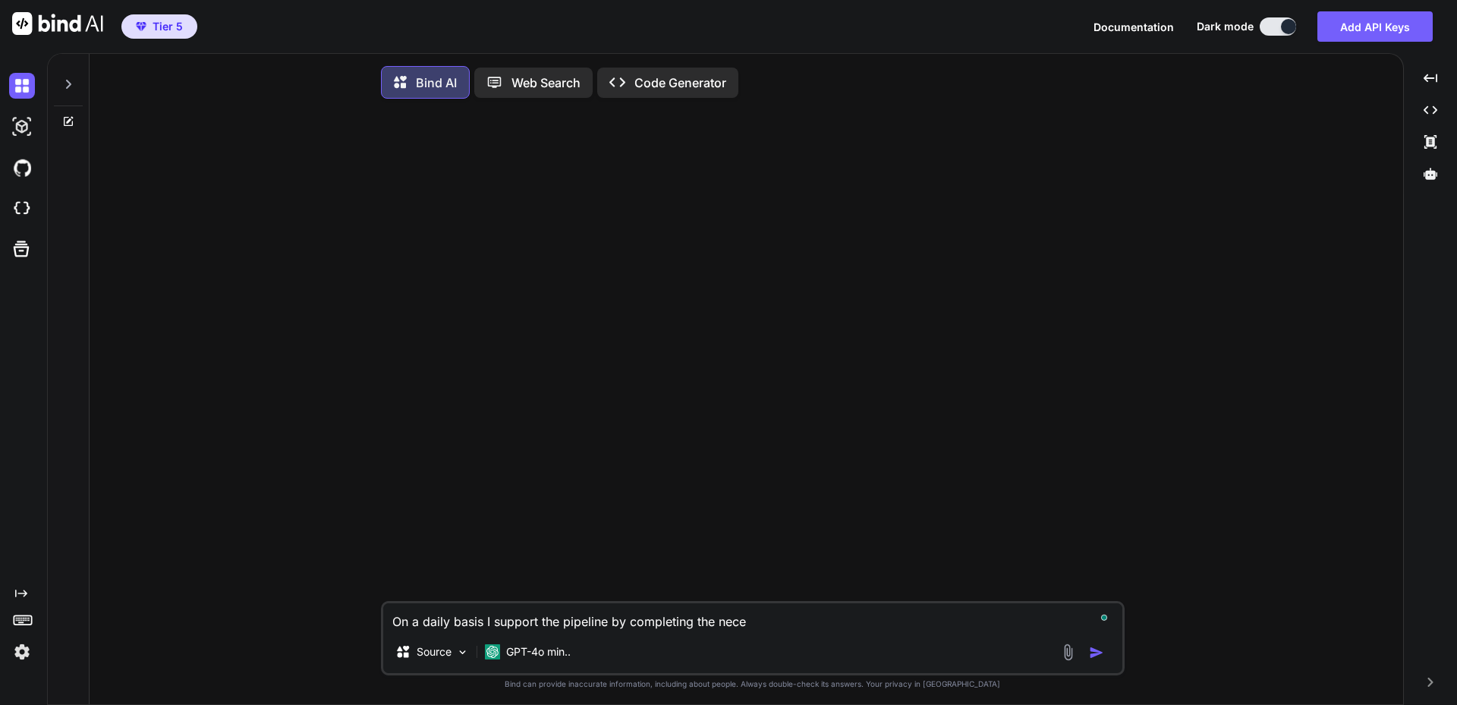
type textarea "x"
type textarea "On a daily basis I support the pipeline by completing the necess"
type textarea "x"
type textarea "On a daily basis I support the pipeline by completing the necessa"
type textarea "x"
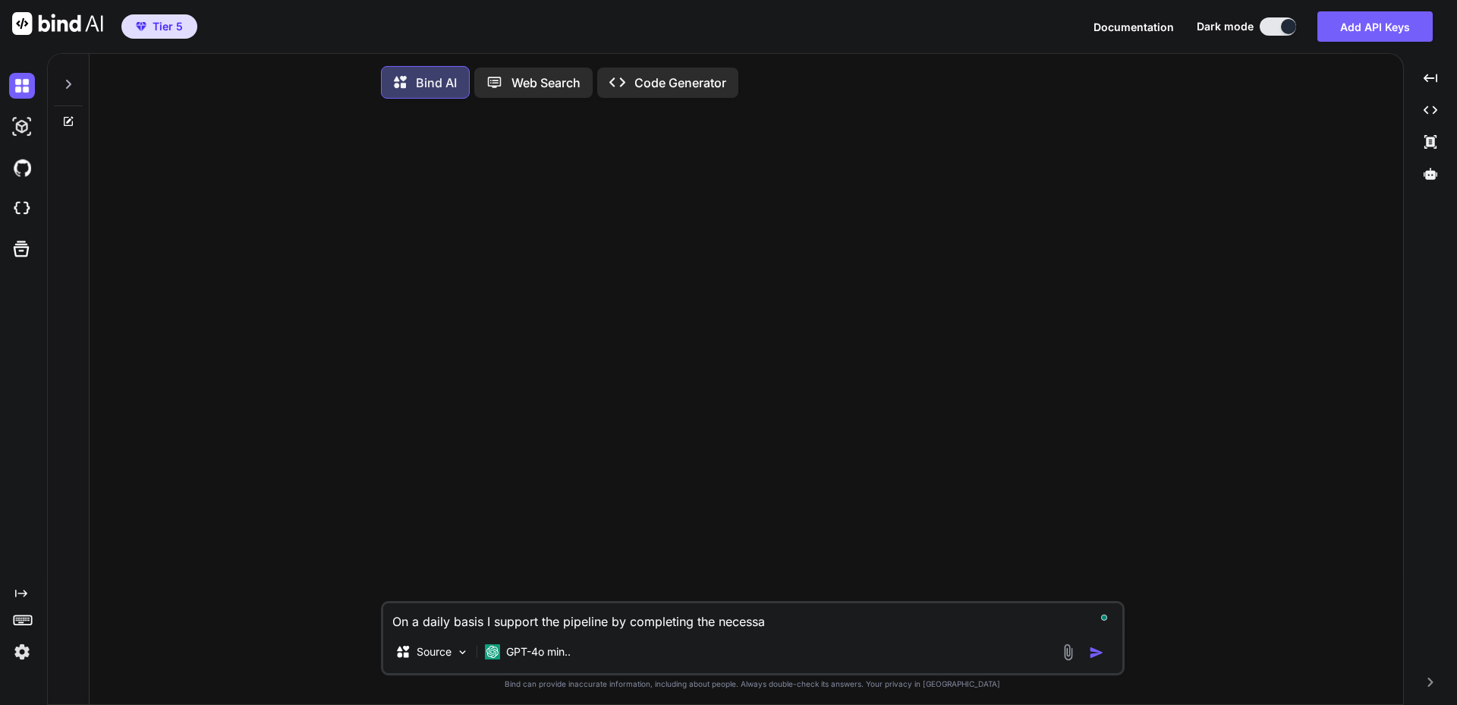
type textarea "On a daily basis I support the pipeline by completing the necessar"
type textarea "x"
type textarea "On a daily basis I support the pipeline by completing the necessary"
type textarea "x"
type textarea "On a daily basis I support the pipeline by completing the necessary"
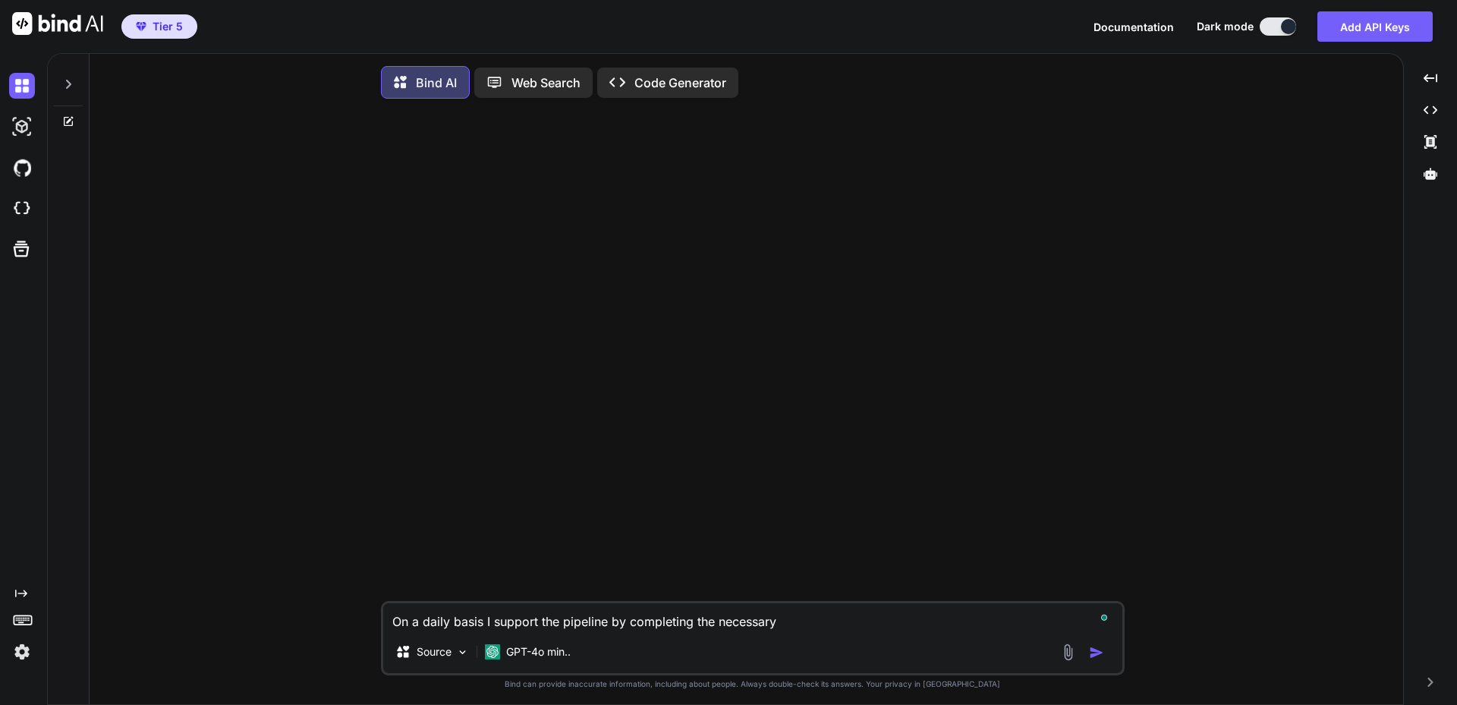
type textarea "x"
type textarea "On a daily basis I support the pipeline by completing the necessary p"
type textarea "x"
type textarea "On a daily basis I support the pipeline by completing the necessary pr"
type textarea "x"
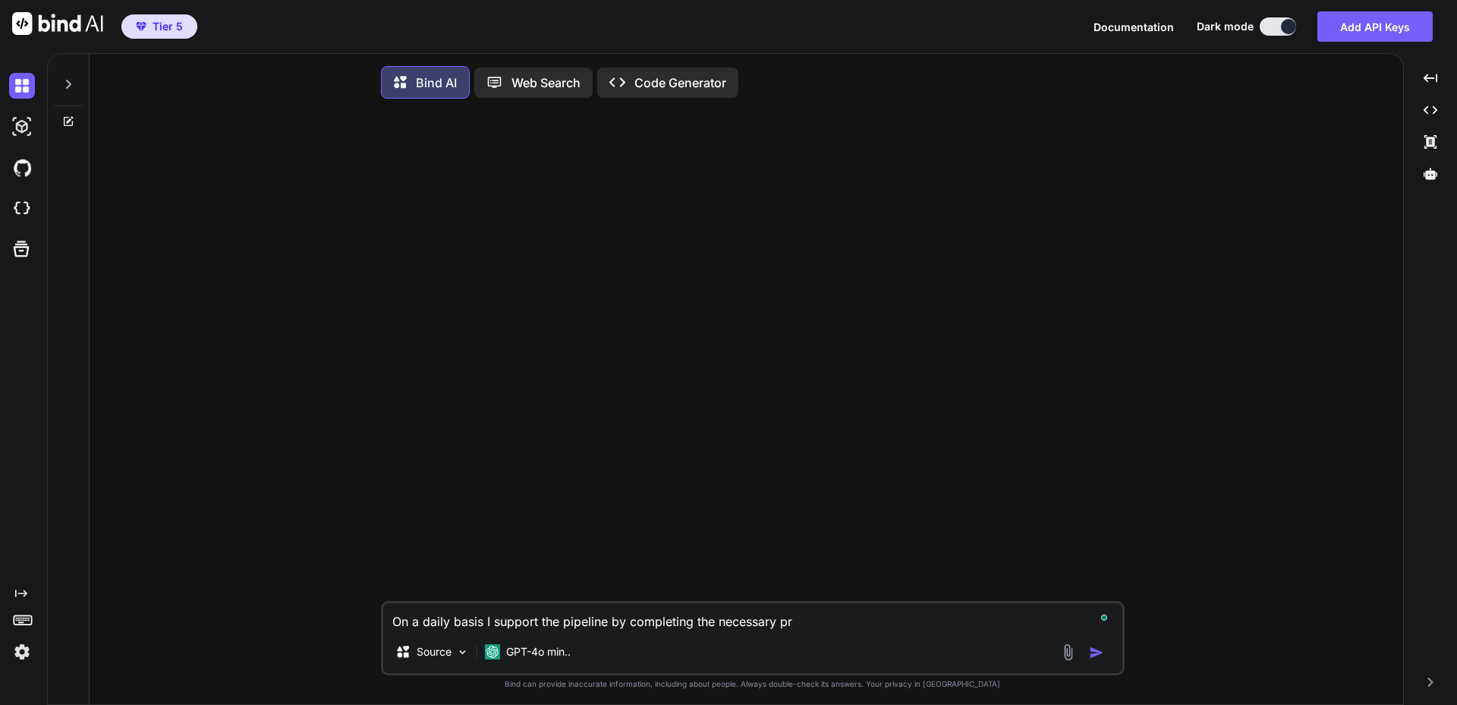
type textarea "On a daily basis I support the pipeline by completing the necessary pro"
type textarea "x"
type textarea "On a daily basis I support the pipeline by completing the necessary proc"
type textarea "x"
type textarea "On a daily basis I support the pipeline by completing the necessary proce"
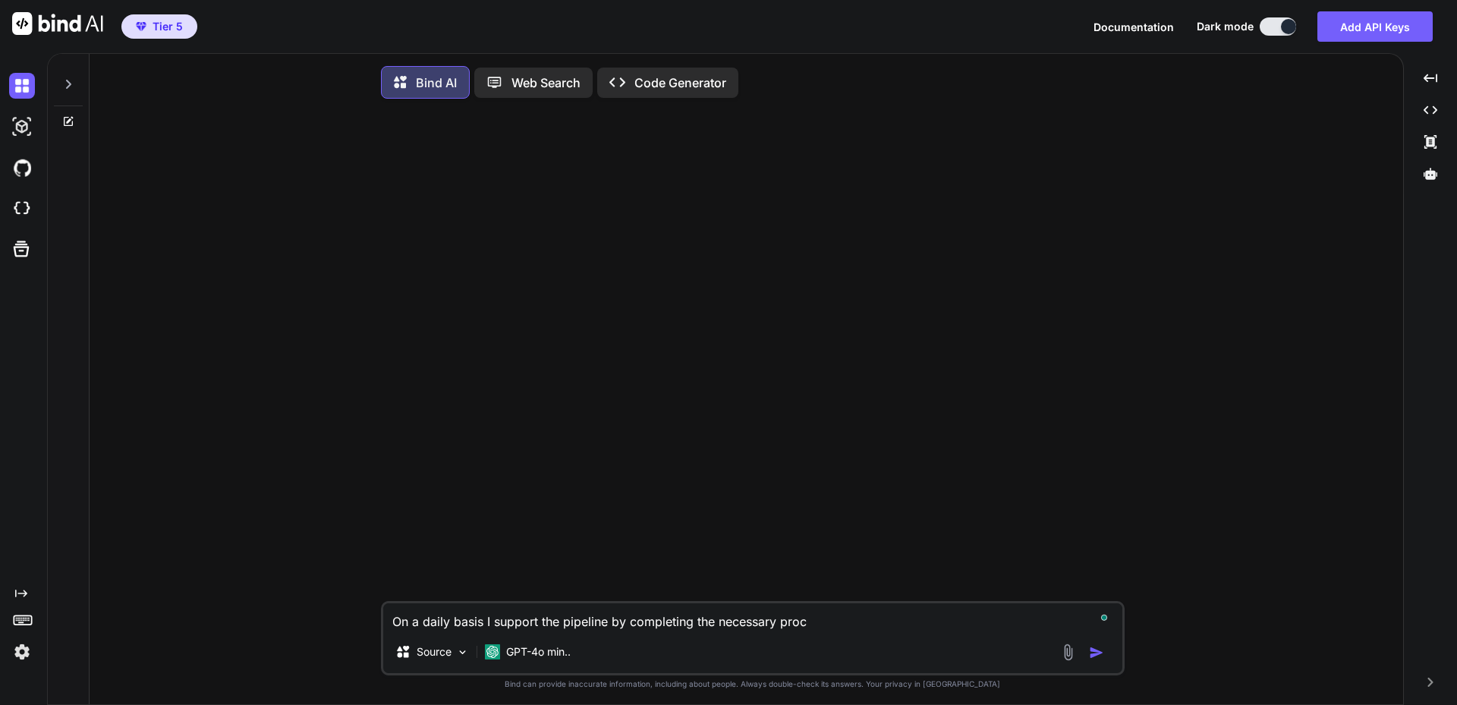
type textarea "x"
type textarea "On a daily basis I support the pipeline by completing the necessary proces"
type textarea "x"
type textarea "On a daily basis I support the pipeline by completing the necessary process"
type textarea "x"
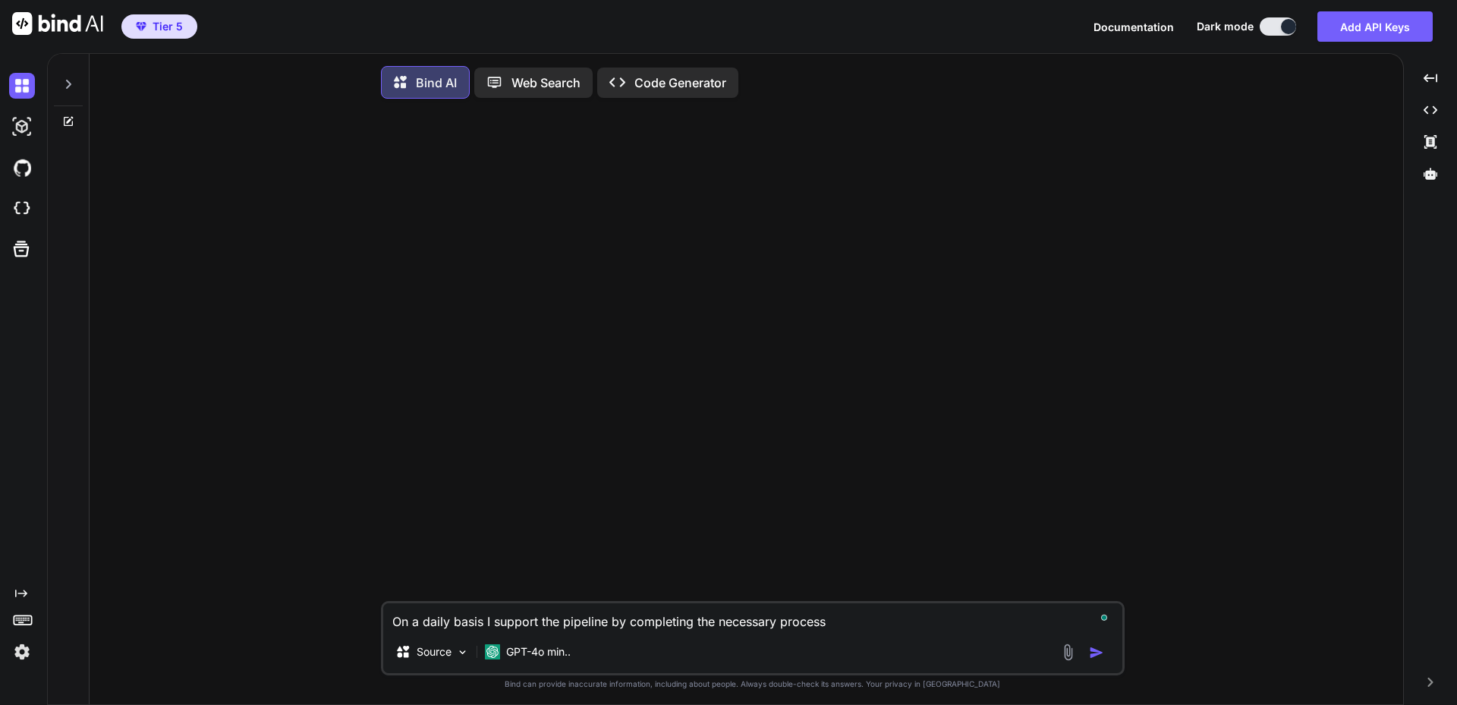
type textarea "On a daily basis I support the pipeline by completing the necessary processe"
type textarea "x"
type textarea "On a daily basis I support the pipeline by completing the necessary processes"
type textarea "x"
type textarea "On a daily basis I support the pipeline by completing the necessary processes"
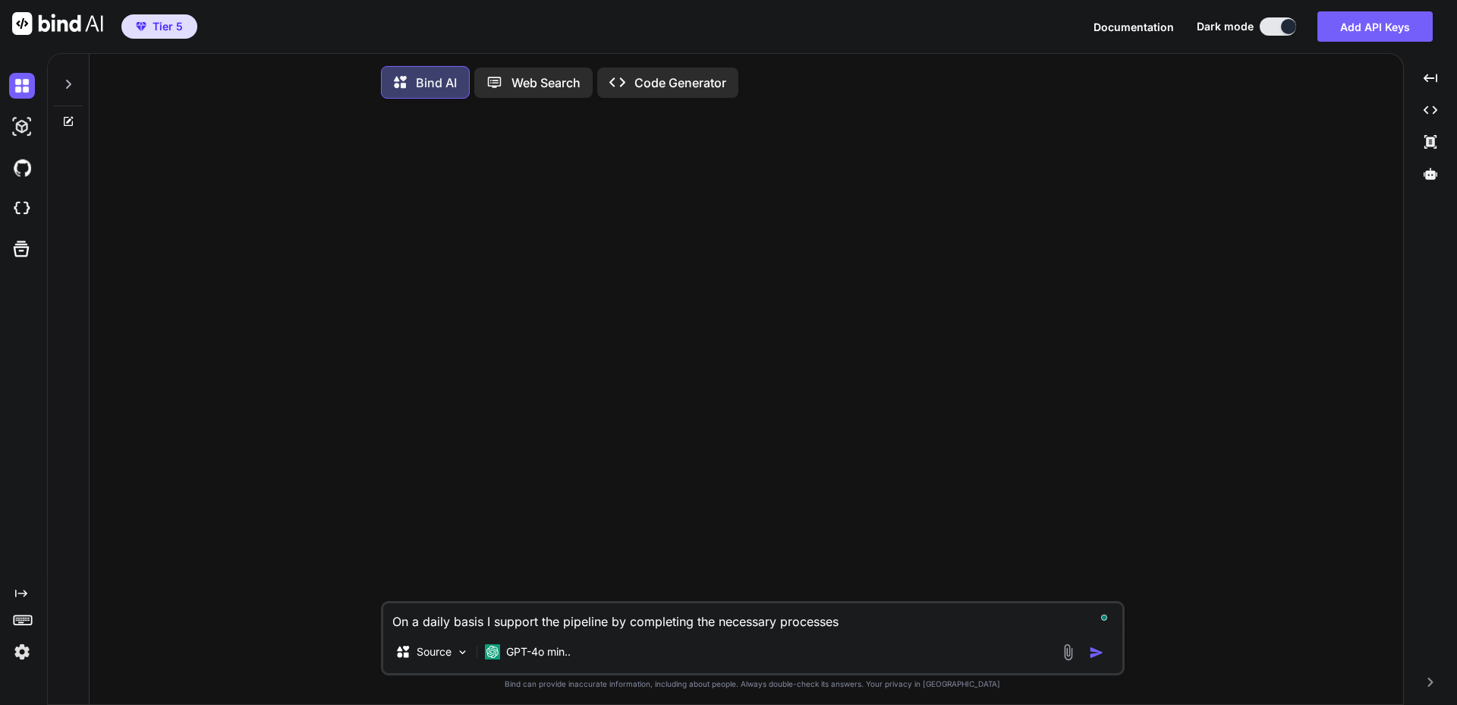
type textarea "x"
type textarea "On a daily basis I support the pipeline by completing the necessary processes t"
type textarea "x"
type textarea "On a daily basis I support the pipeline by completing the necessary processes to"
type textarea "x"
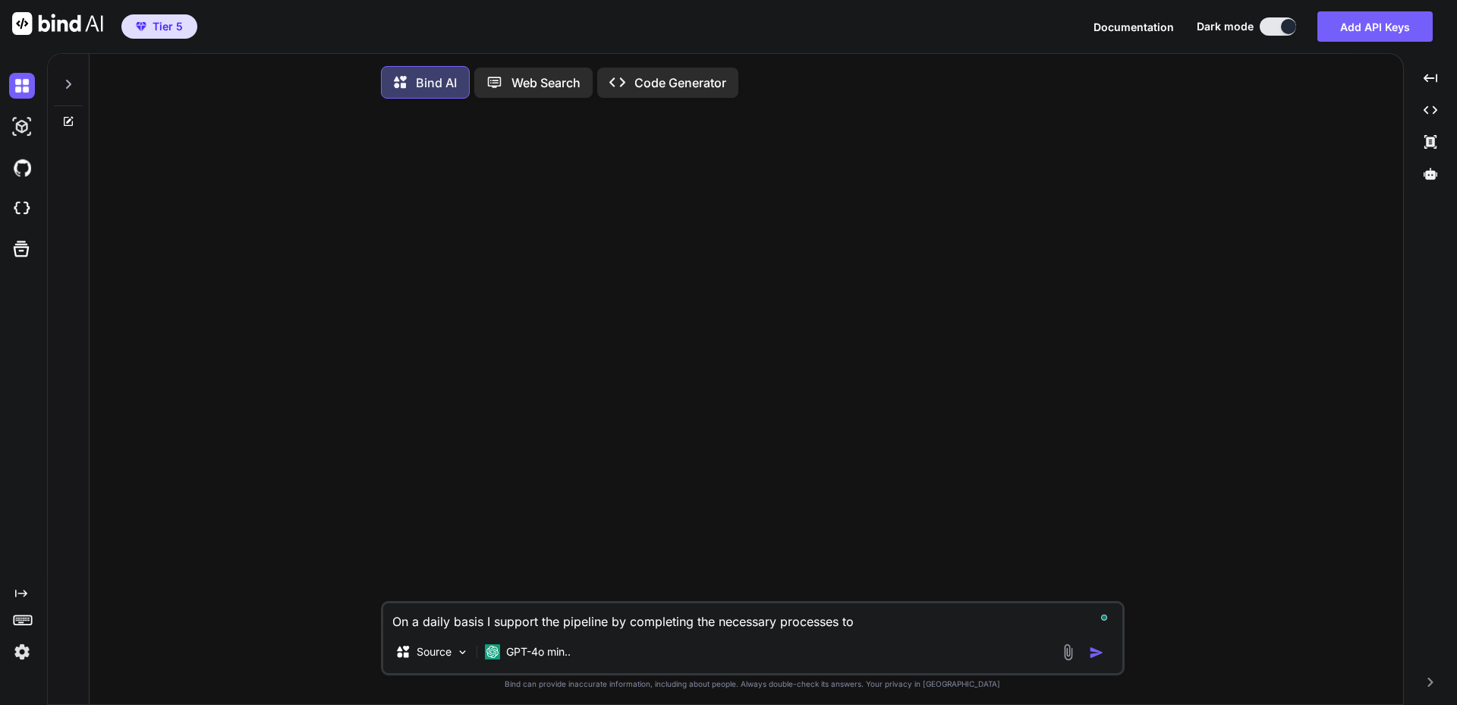
type textarea "On a daily basis I support the pipeline by completing the necessary processes to"
type textarea "x"
type textarea "On a daily basis I support the pipeline by completing the necessary processes t…"
type textarea "x"
type textarea "On a daily basis I support the pipeline by completing the necessary processes t…"
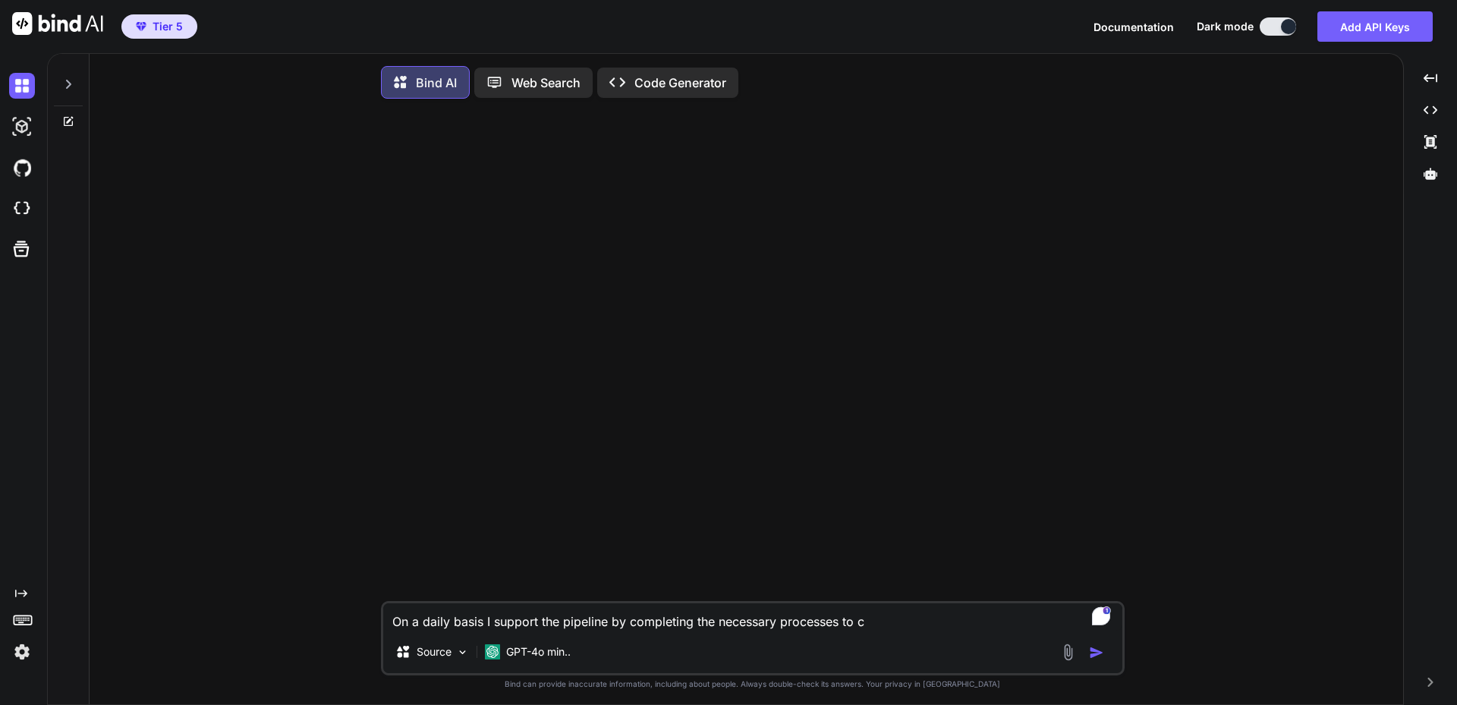
type textarea "x"
type textarea "On a daily basis I support the pipeline by completing the necessary processes t…"
type textarea "x"
type textarea "On a daily basis I support the pipeline by completing the necessary processes t…"
type textarea "x"
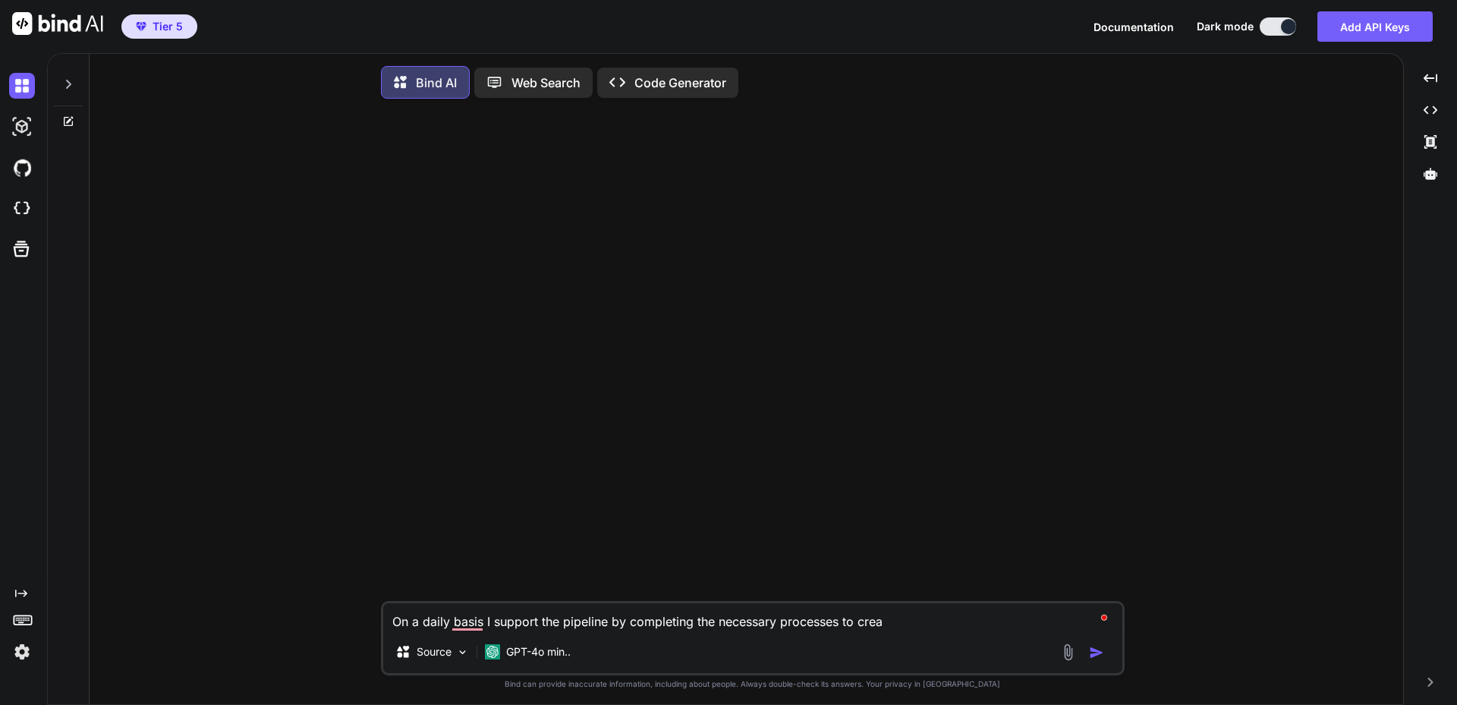
type textarea "On a daily basis I support the pipeline by completing the necessary processes t…"
type textarea "x"
type textarea "On a daily basis I support the pipeline by completing the necessary processes t…"
type textarea "x"
type textarea "On a daily basis I support the pipeline by completing the necessary processes t…"
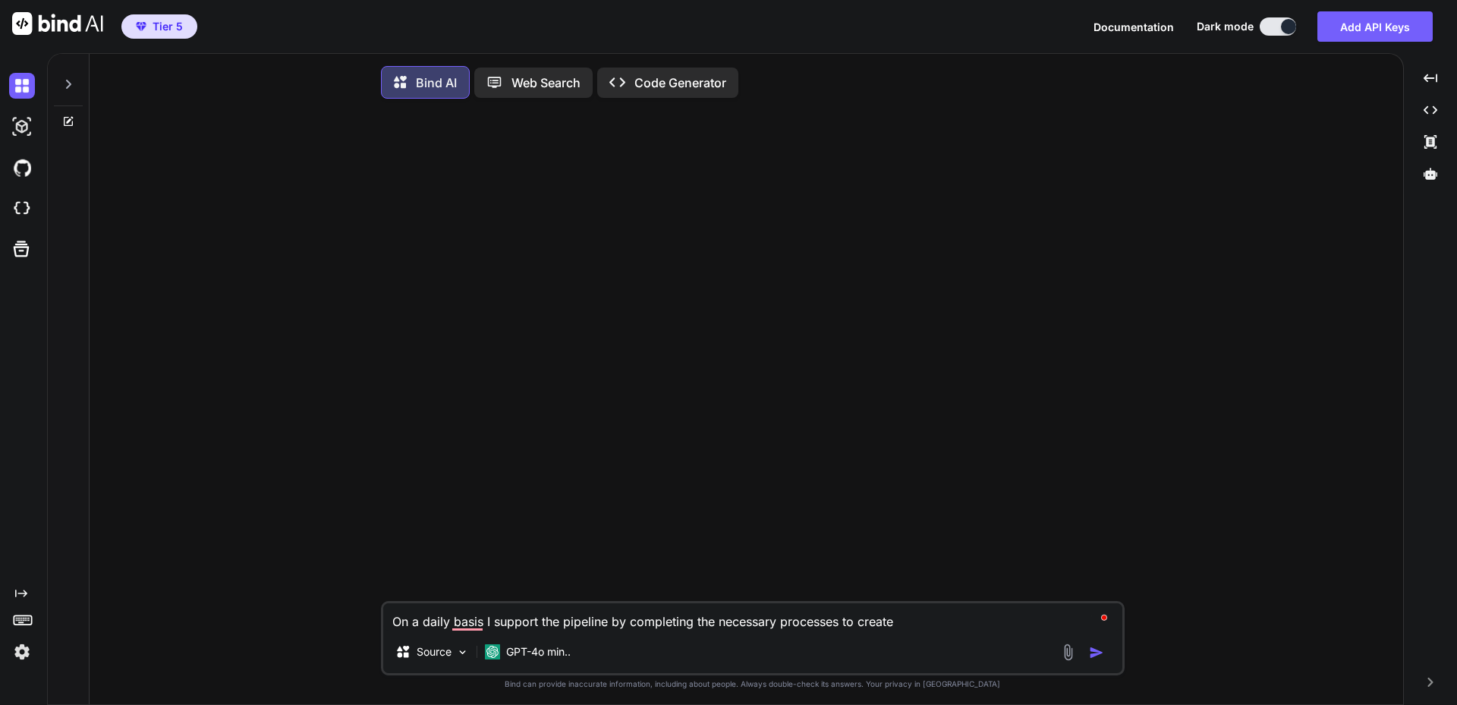
type textarea "x"
type textarea "On a daily basis I support the pipeline by completing the necessary processes t…"
type textarea "x"
type textarea "On a daily basis I support the pipeline by completing the necessary processes t…"
type textarea "x"
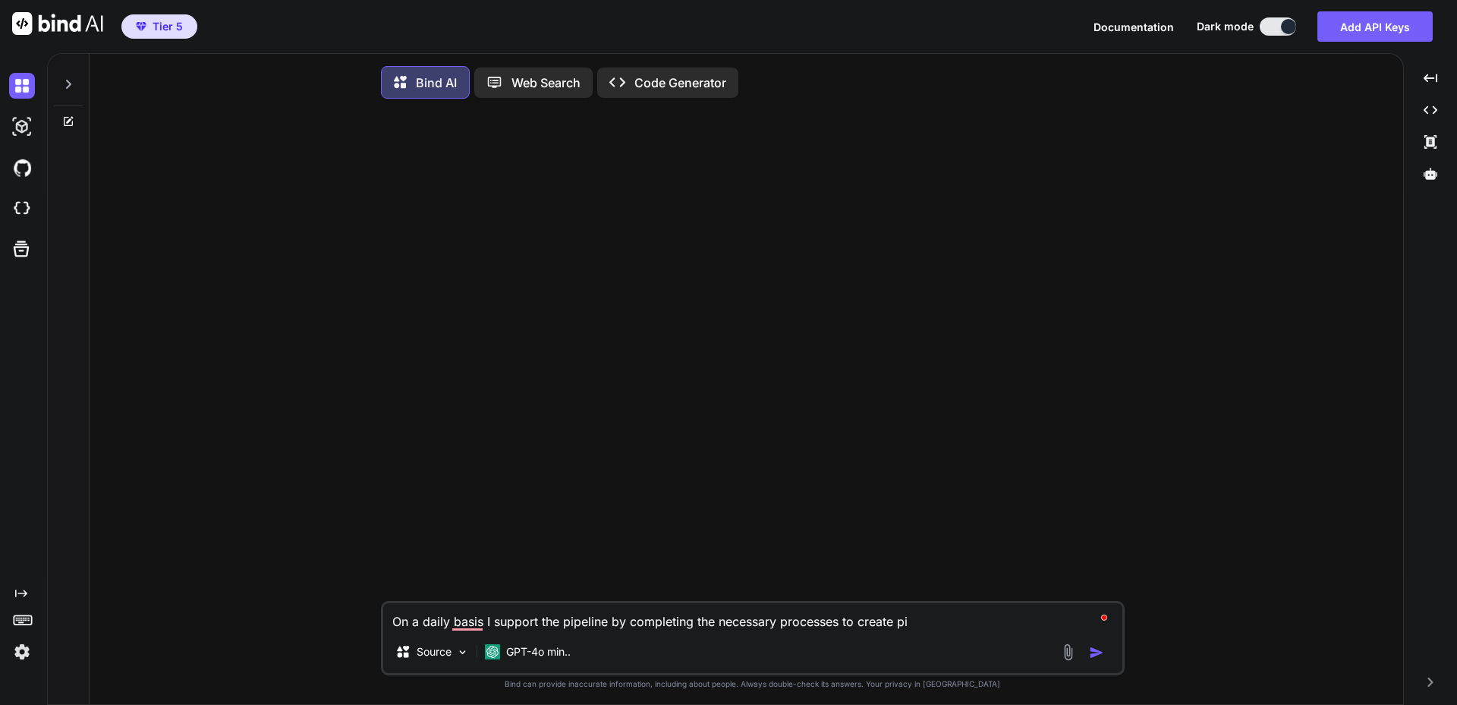
type textarea "On a daily basis I support the pipeline by completing the necessary processes t…"
type textarea "x"
type textarea "On a daily basis I support the pipeline by completing the necessary processes t…"
type textarea "x"
type textarea "On a daily basis I support the pipeline by completing the necessary processes t…"
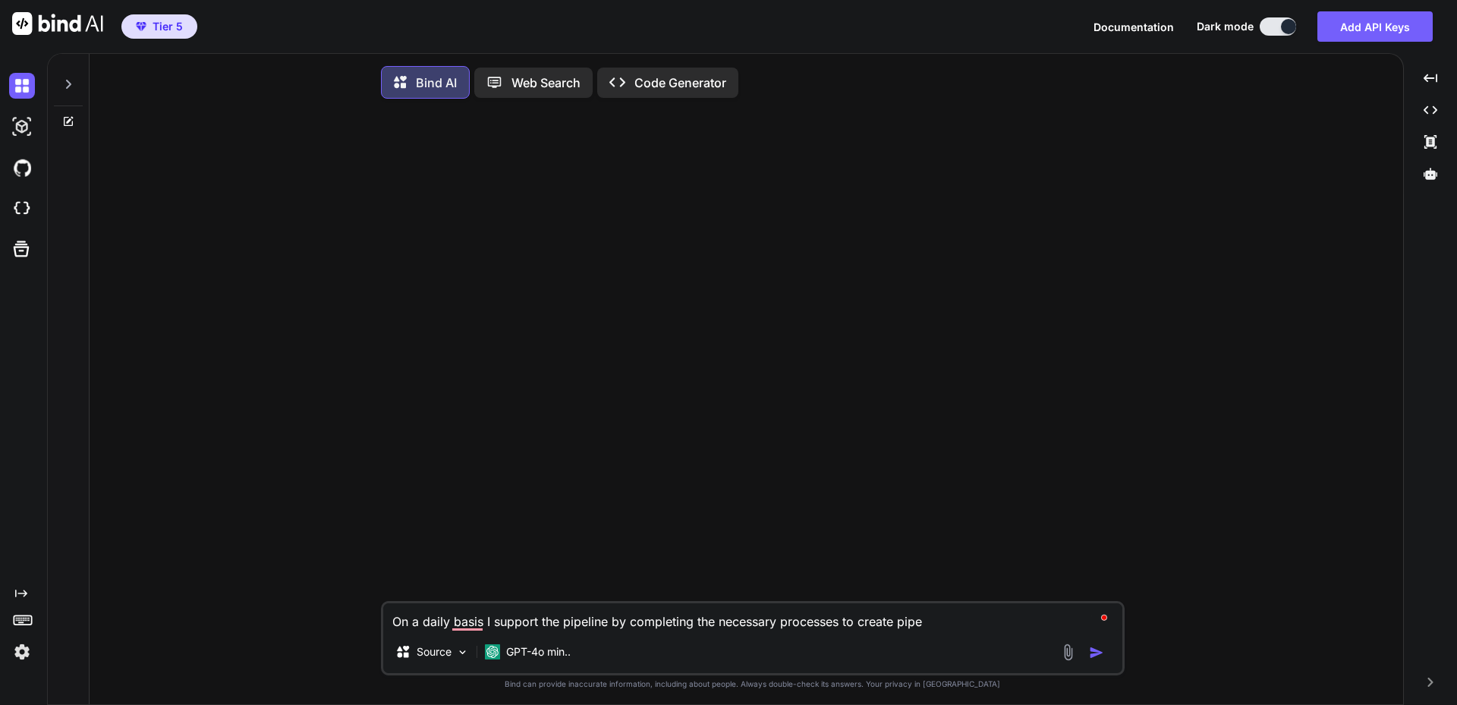
type textarea "x"
type textarea "On a daily basis I support the pipeline by completing the necessary processes t…"
type textarea "x"
type textarea "On a daily basis I support the pipeline by completing the necessary processes t…"
type textarea "x"
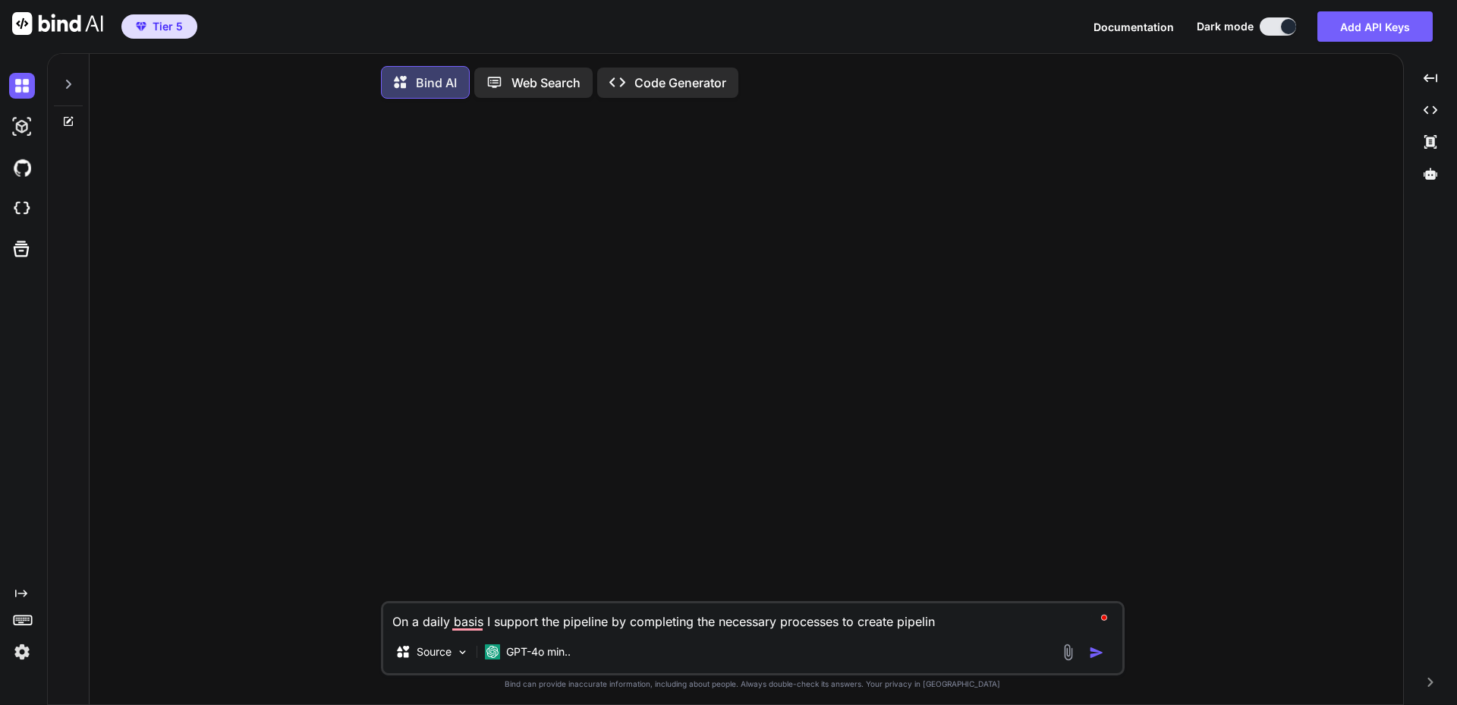
type textarea "On a daily basis I support the pipeline by completing the necessary processes t…"
type textarea "x"
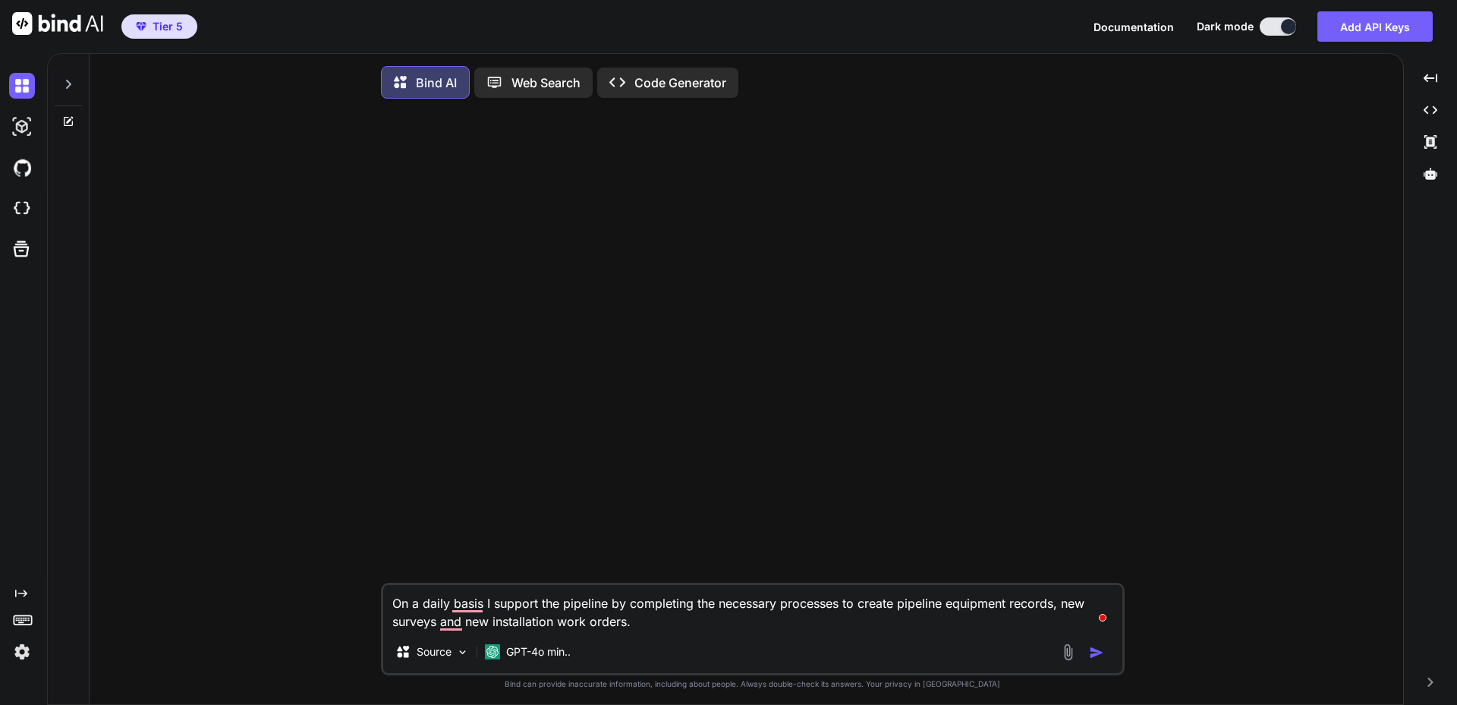
click at [394, 606] on textarea "On a daily basis I support the pipeline by completing the necessary processes t…" at bounding box center [752, 608] width 739 height 46
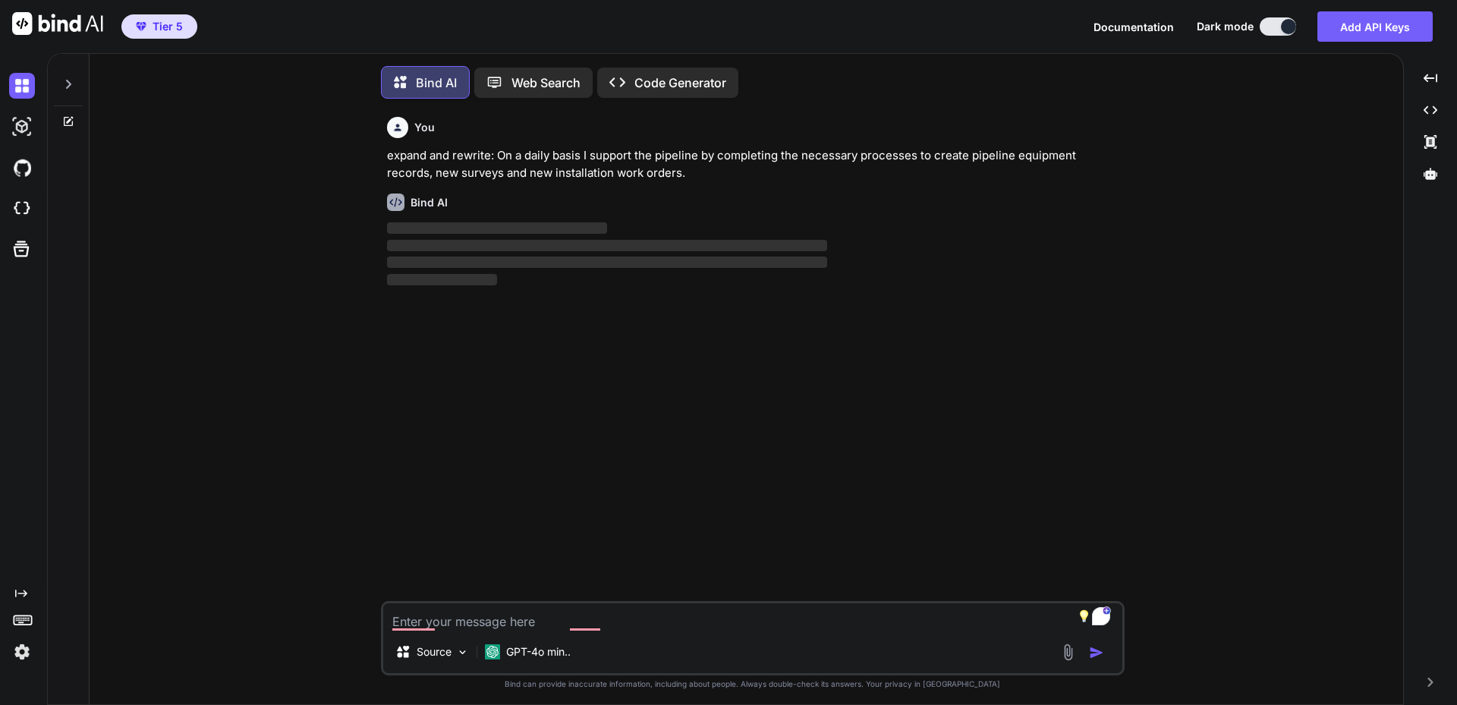
scroll to position [8, 0]
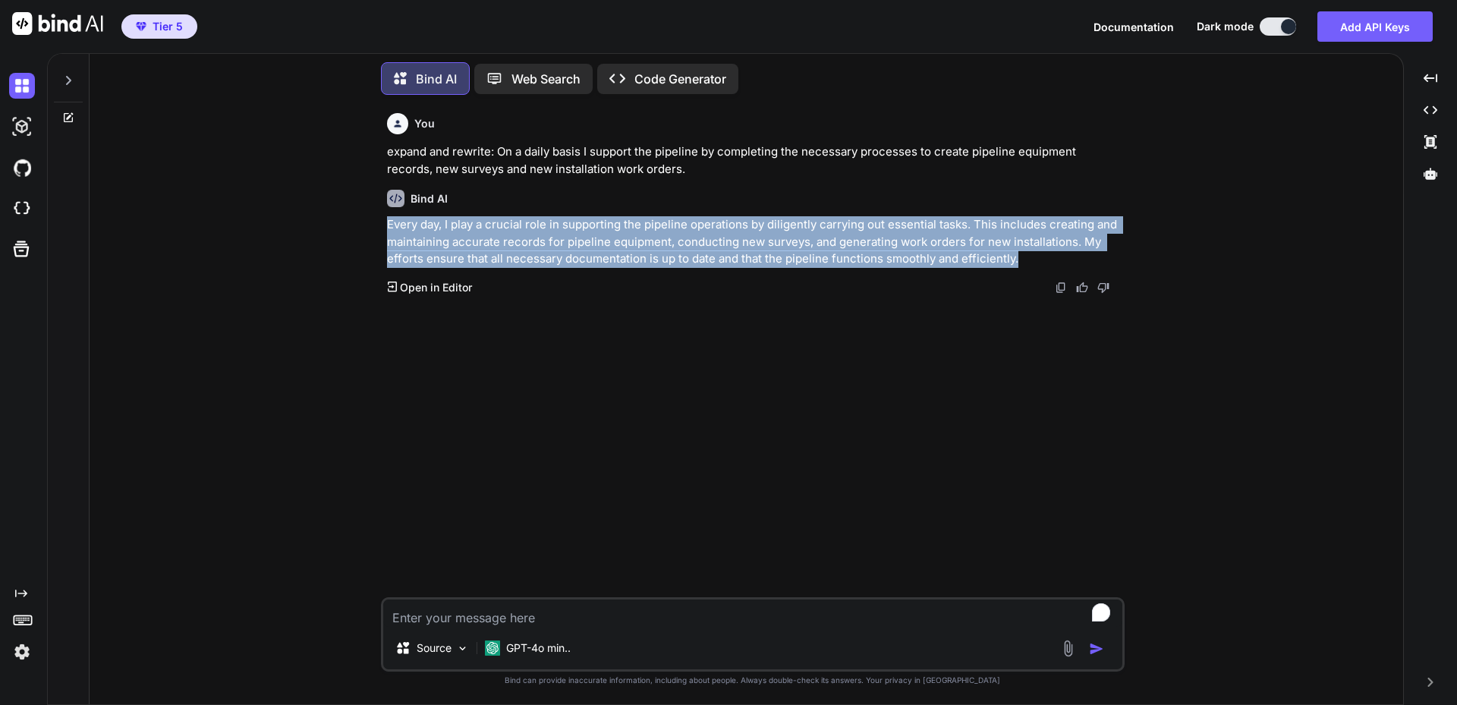
drag, startPoint x: 388, startPoint y: 225, endPoint x: 1015, endPoint y: 259, distance: 628.5
click at [1015, 259] on p "Every day, I play a crucial role in supporting the pipeline operations by dilig…" at bounding box center [754, 242] width 735 height 52
copy p "Every day, I play a crucial role in supporting the pipeline operations by dilig…"
click at [549, 616] on textarea "To enrich screen reader interactions, please activate Accessibility in Grammarl…" at bounding box center [752, 613] width 739 height 27
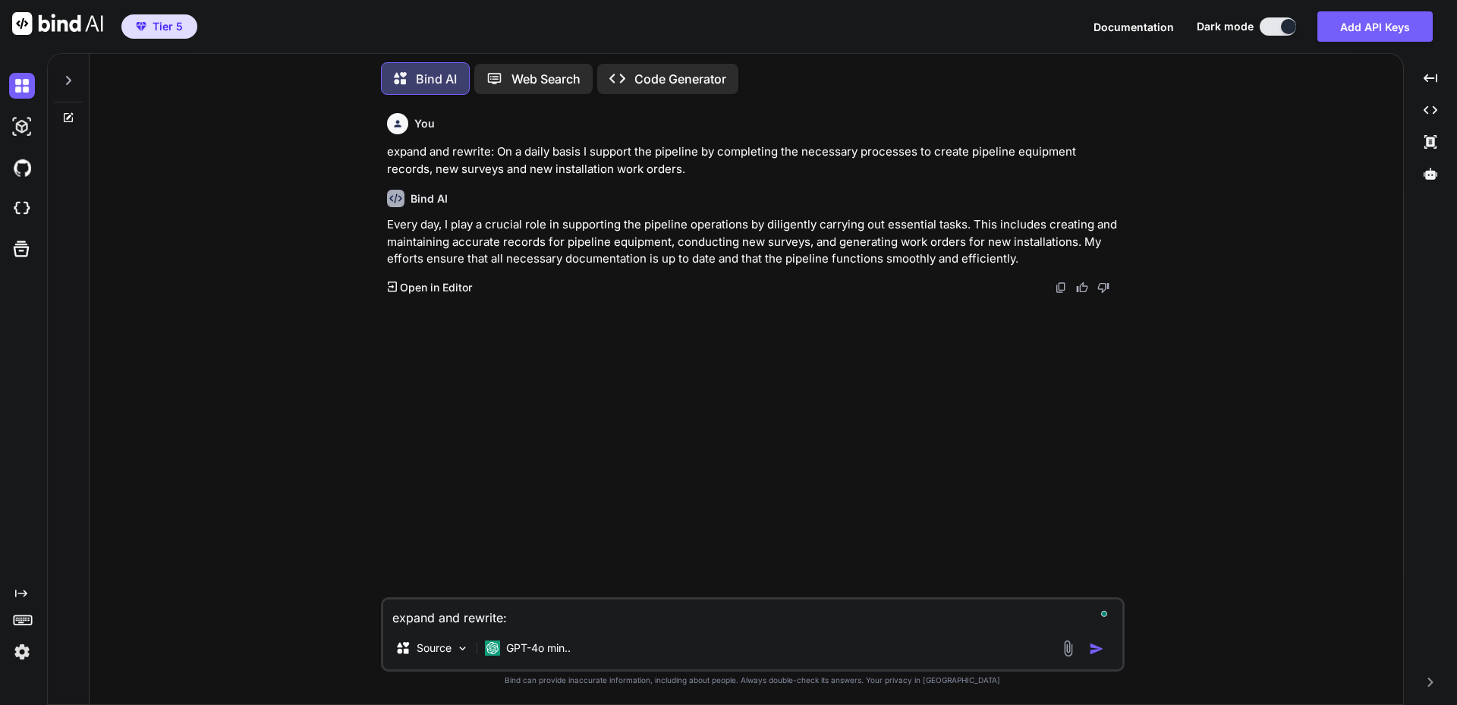
paste textarea "As I am a remote worker I maintain a safe working environment in my dedicated o…"
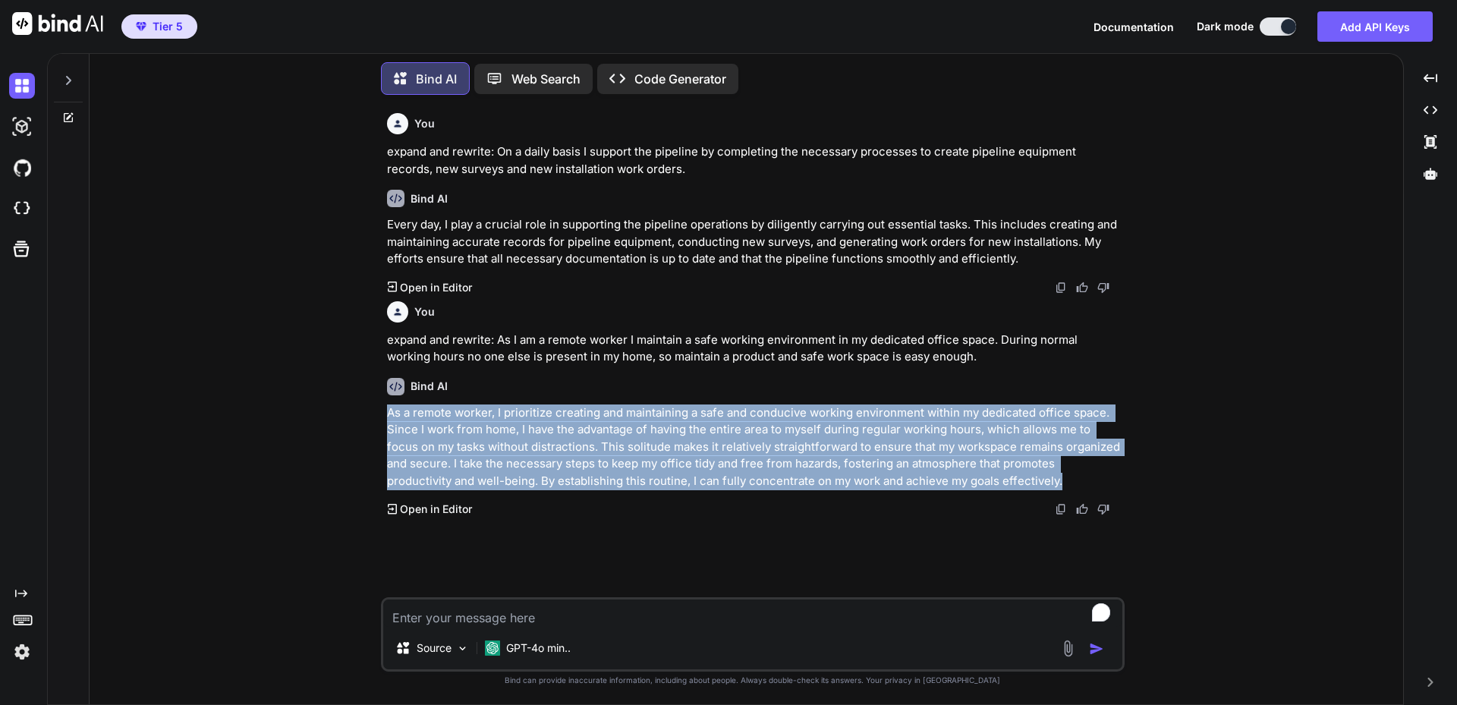
drag, startPoint x: 975, startPoint y: 477, endPoint x: 380, endPoint y: 415, distance: 598.2
click at [381, 415] on div "You expand and rewrite: On a daily basis I support the pipeline by completing t…" at bounding box center [753, 405] width 744 height 597
copy p "As a remote worker, I prioritize creating and maintaining a safe and conducive …"
click at [449, 620] on textarea "To enrich screen reader interactions, please activate Accessibility in Grammarl…" at bounding box center [752, 613] width 739 height 27
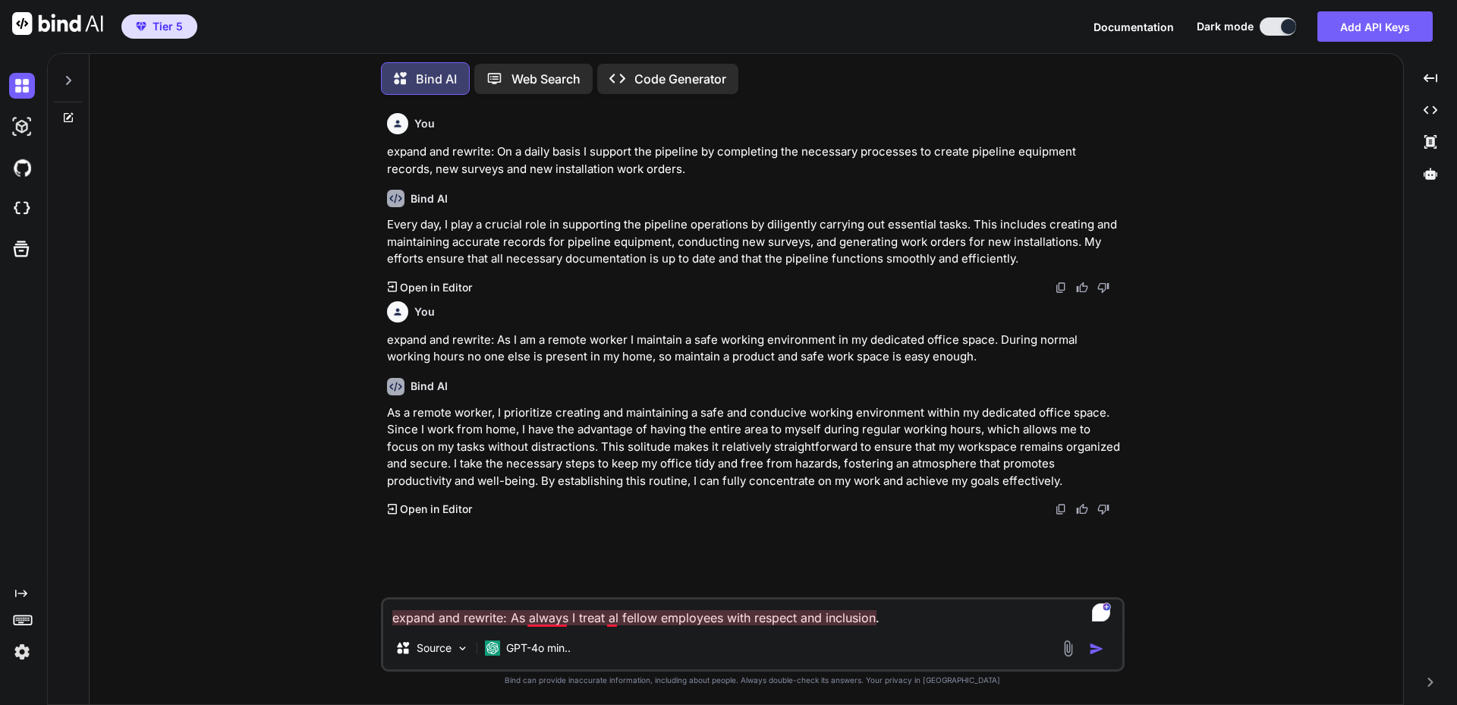
click at [612, 616] on textarea "expand and rewrite: As always I treat al fellow employees with respect and incl…" at bounding box center [752, 613] width 739 height 27
click at [899, 615] on textarea "expand and rewrite: As always I treat all fellow employees with respect and inc…" at bounding box center [752, 613] width 739 height 27
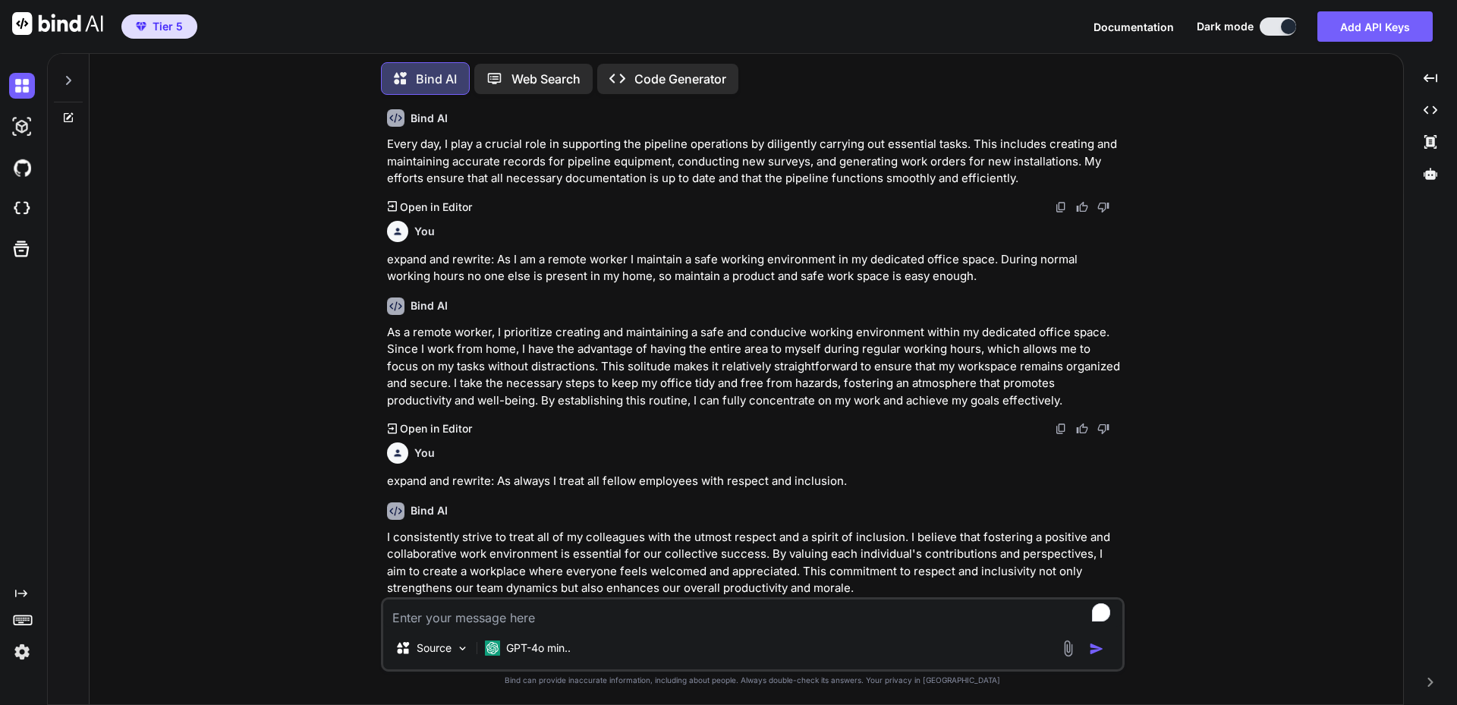
scroll to position [108, 0]
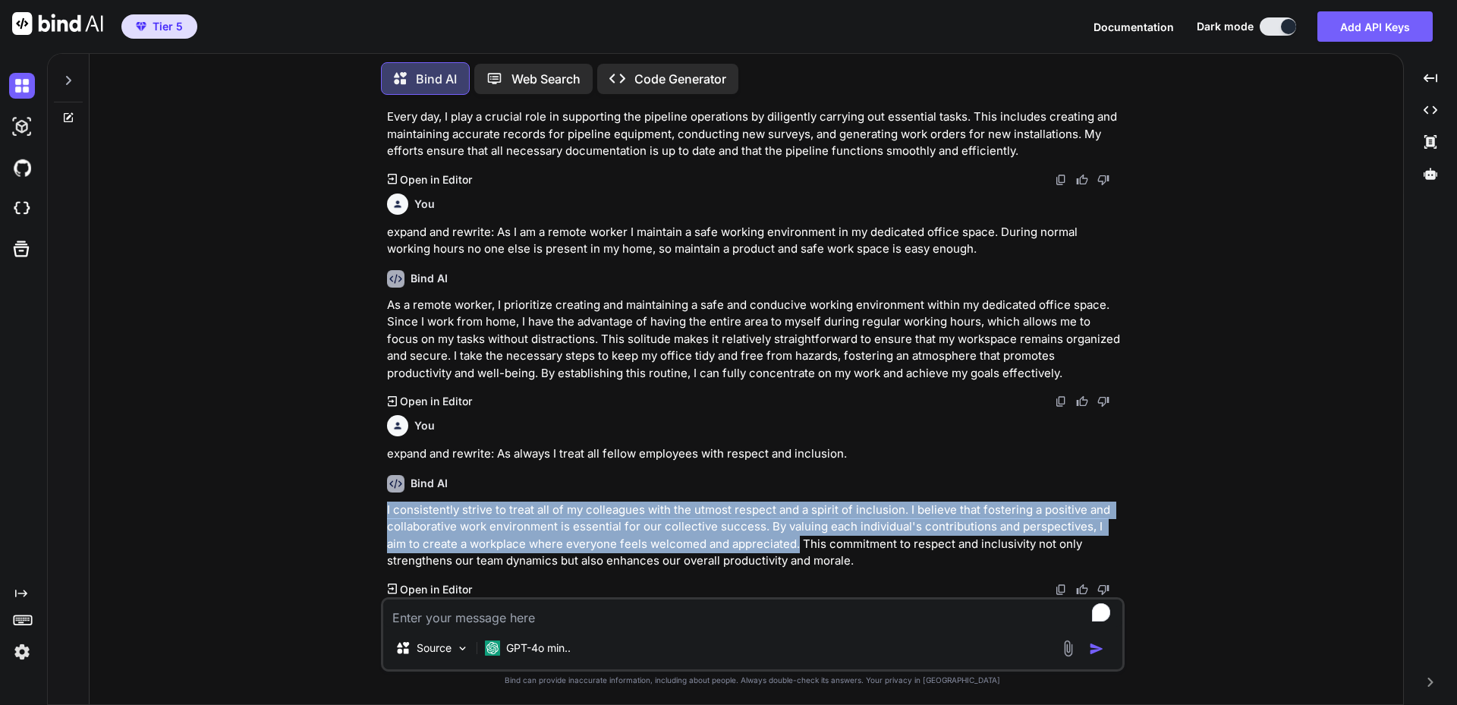
drag, startPoint x: 775, startPoint y: 543, endPoint x: 386, endPoint y: 512, distance: 389.9
click at [387, 512] on p "I consistently strive to treat all of my colleagues with the utmost respect and…" at bounding box center [754, 536] width 735 height 68
copy p "I consistently strive to treat all of my colleagues with the utmost respect and…"
click at [563, 612] on textarea "To enrich screen reader interactions, please activate Accessibility in Grammarl…" at bounding box center [752, 613] width 739 height 27
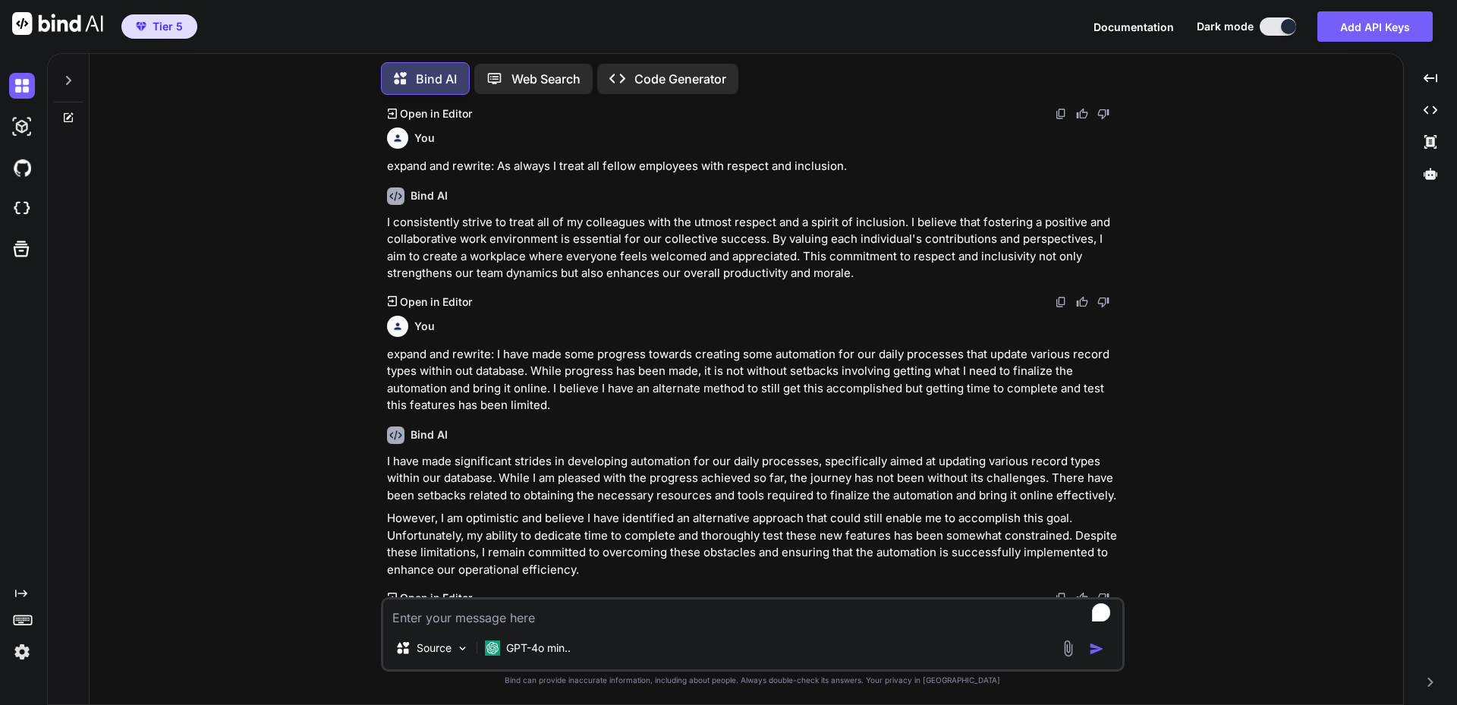
scroll to position [404, 0]
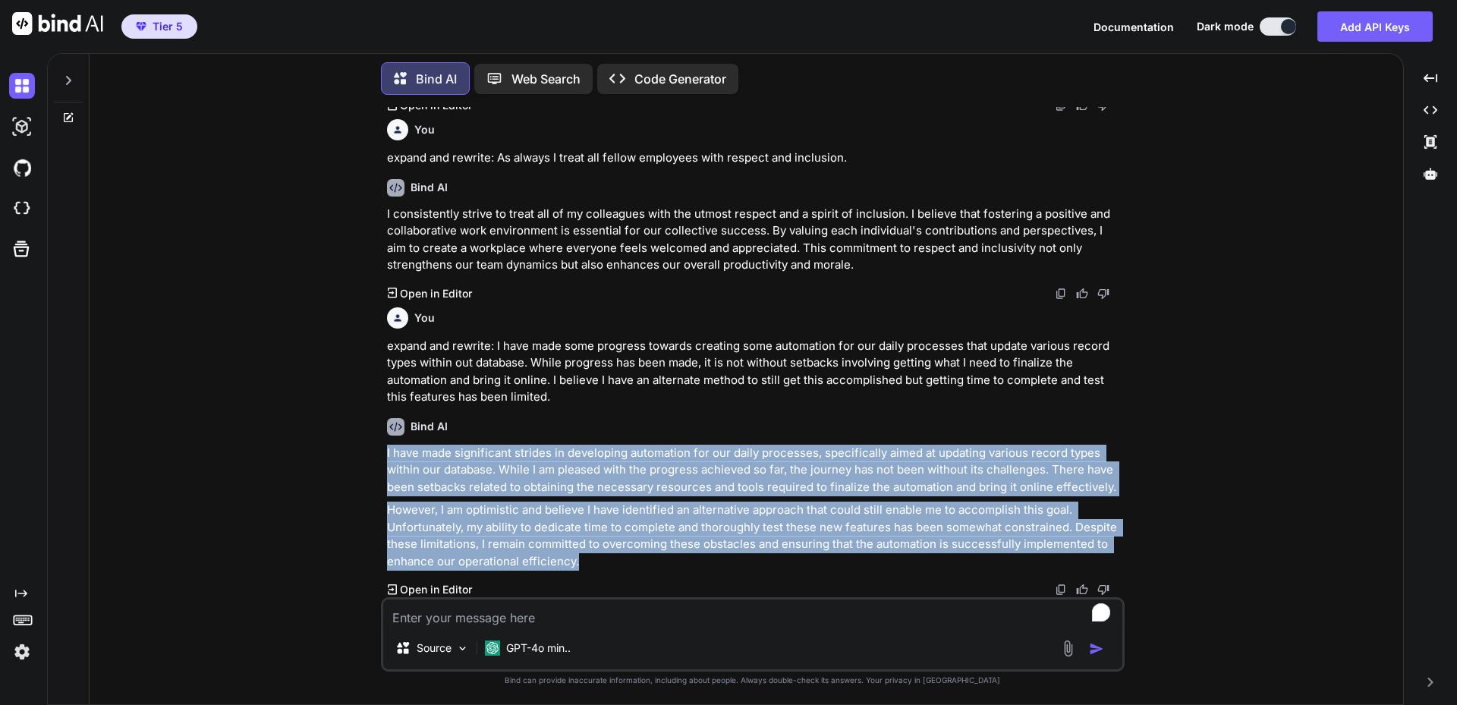
drag, startPoint x: 599, startPoint y: 560, endPoint x: 385, endPoint y: 451, distance: 240.3
click at [385, 451] on div "You expand and rewrite: On a daily basis I support the pipeline by completing t…" at bounding box center [754, 352] width 741 height 490
copy div "I have made significant strides in developing automation for our daily processe…"
click at [607, 610] on textarea "To enrich screen reader interactions, please activate Accessibility in Grammarl…" at bounding box center [752, 613] width 739 height 27
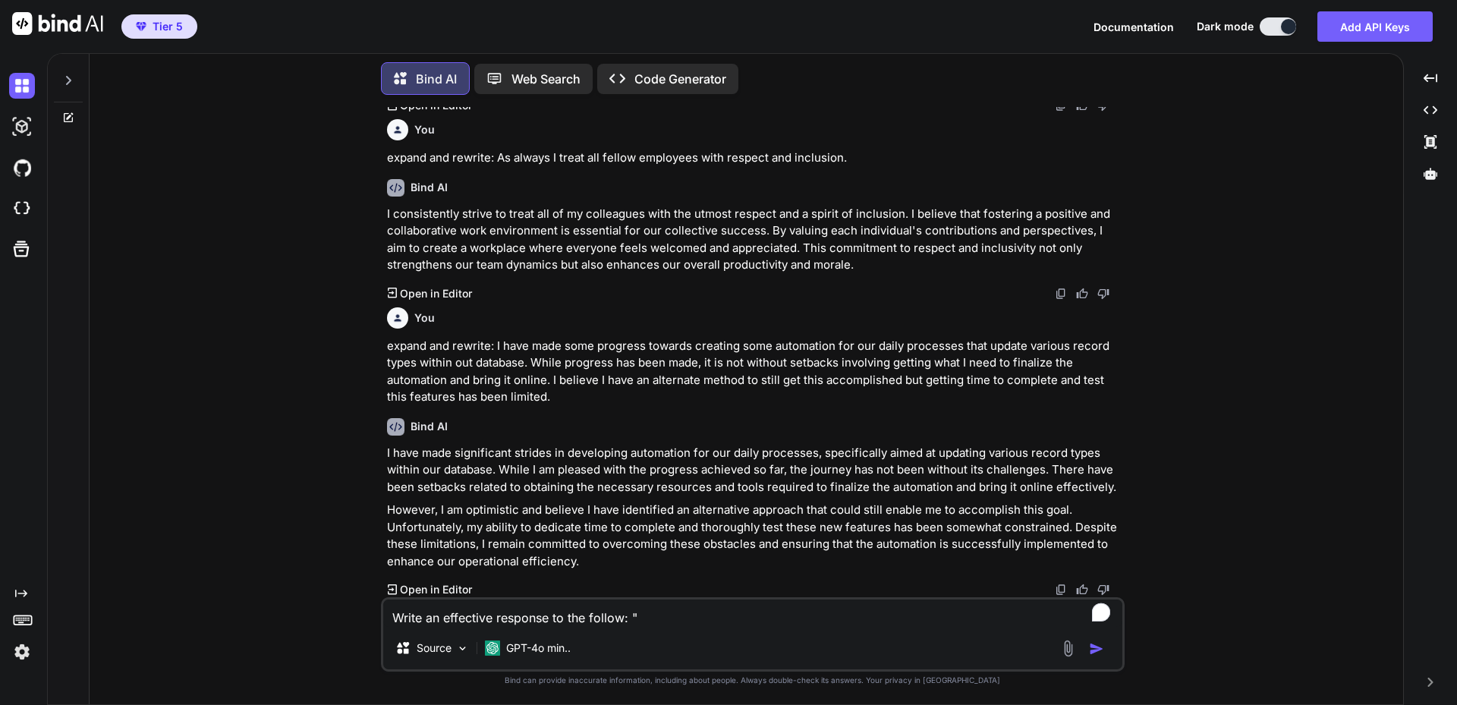
paste textarea "Results exceeded all or most expectations. Contributed results and improvements…"
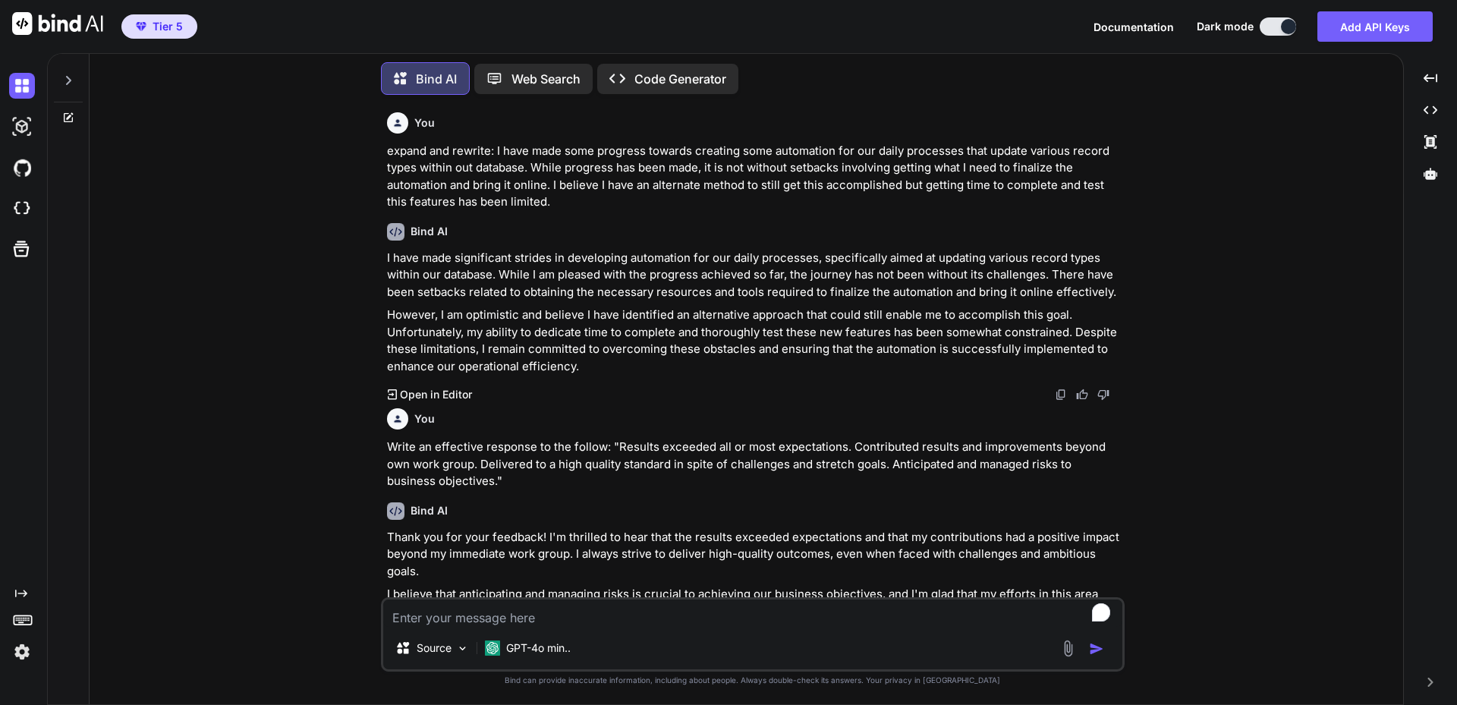
scroll to position [666, 0]
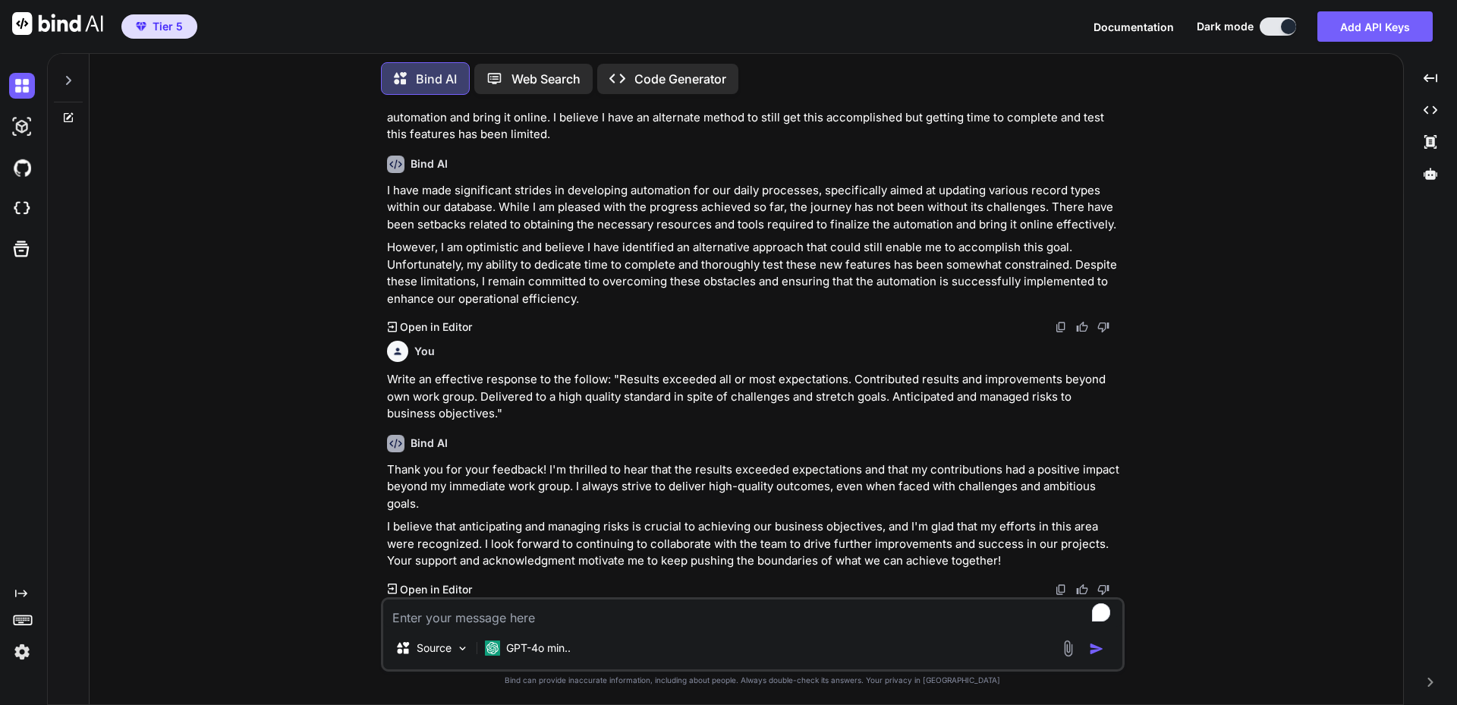
click at [568, 609] on textarea "To enrich screen reader interactions, please activate Accessibility in Grammarl…" at bounding box center [752, 613] width 739 height 27
paste textarea "I believe my support position is crucial to keeping daily operations running sm…"
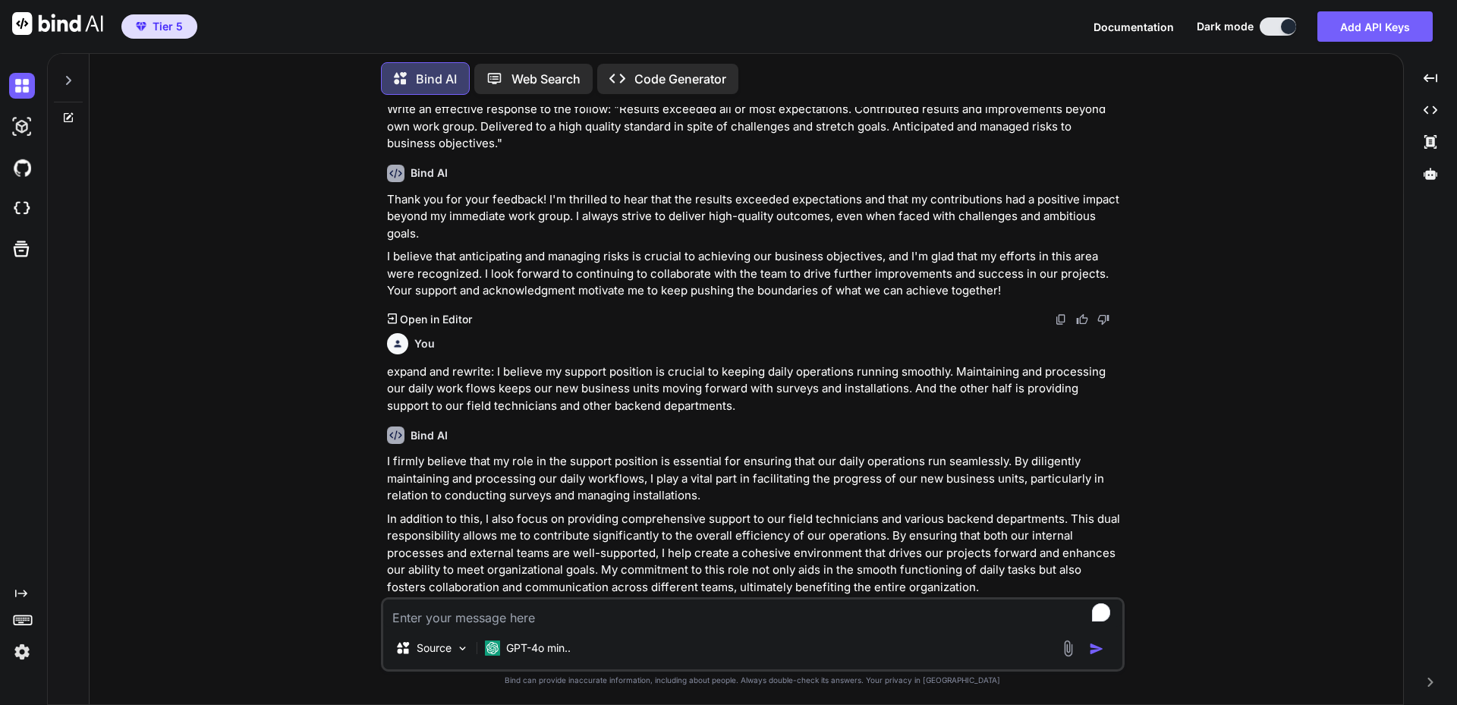
scroll to position [962, 0]
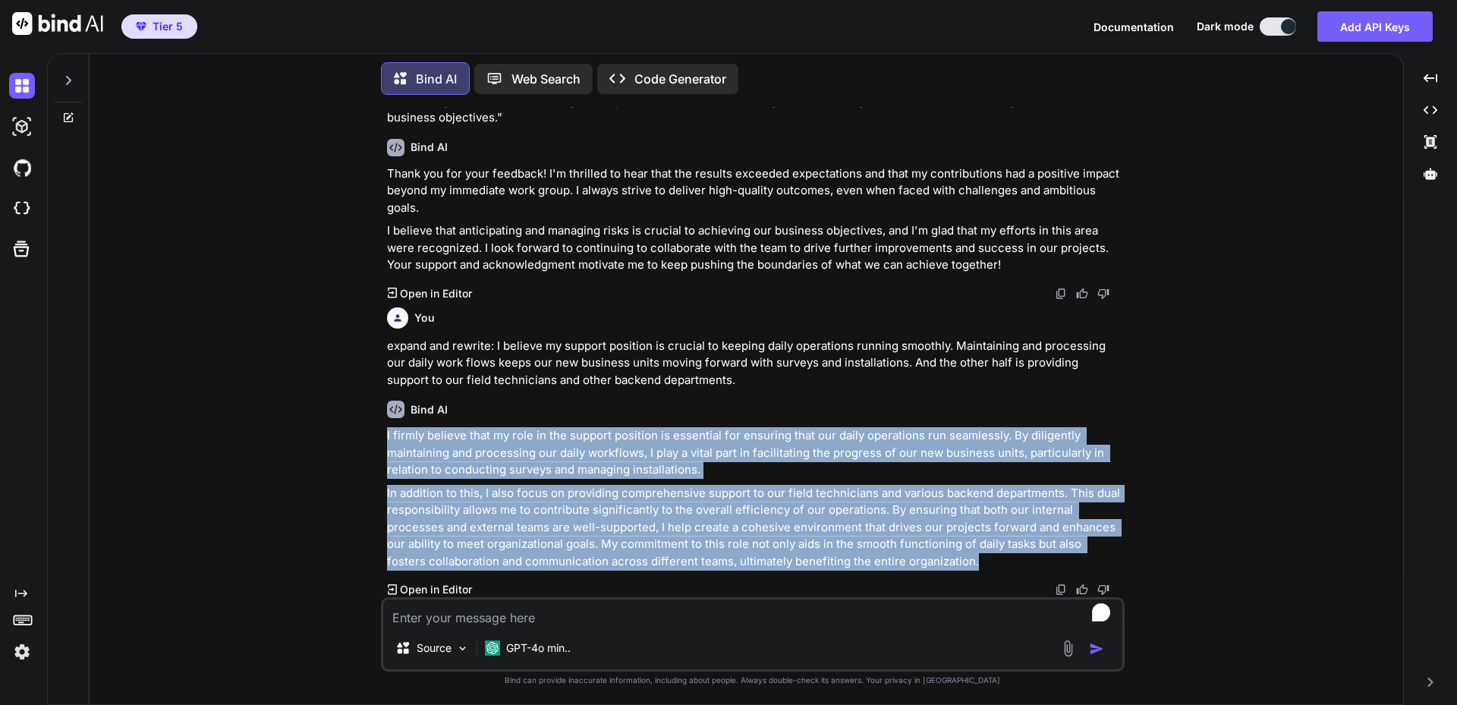
drag, startPoint x: 941, startPoint y: 561, endPoint x: 361, endPoint y: 436, distance: 593.2
click at [361, 436] on div "You expand and rewrite: On a daily basis I support the pipeline by completing t…" at bounding box center [753, 405] width 1302 height 597
copy div "I firmly believe that my role in the support position is essential for ensuring…"
click at [408, 16] on div "Tier 5 Documentation Dark mode Add API Keys Created with Pixso." at bounding box center [728, 26] width 1457 height 53
